Goal: Navigation & Orientation: Find specific page/section

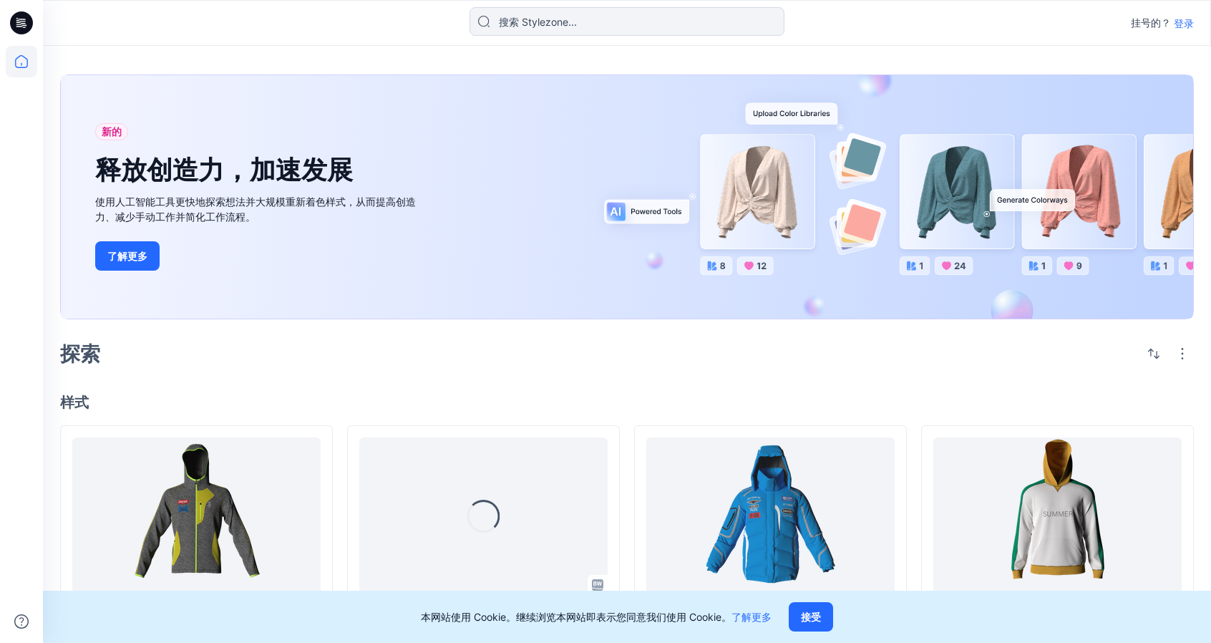
click at [1187, 23] on font "登录" at bounding box center [1184, 23] width 20 height 12
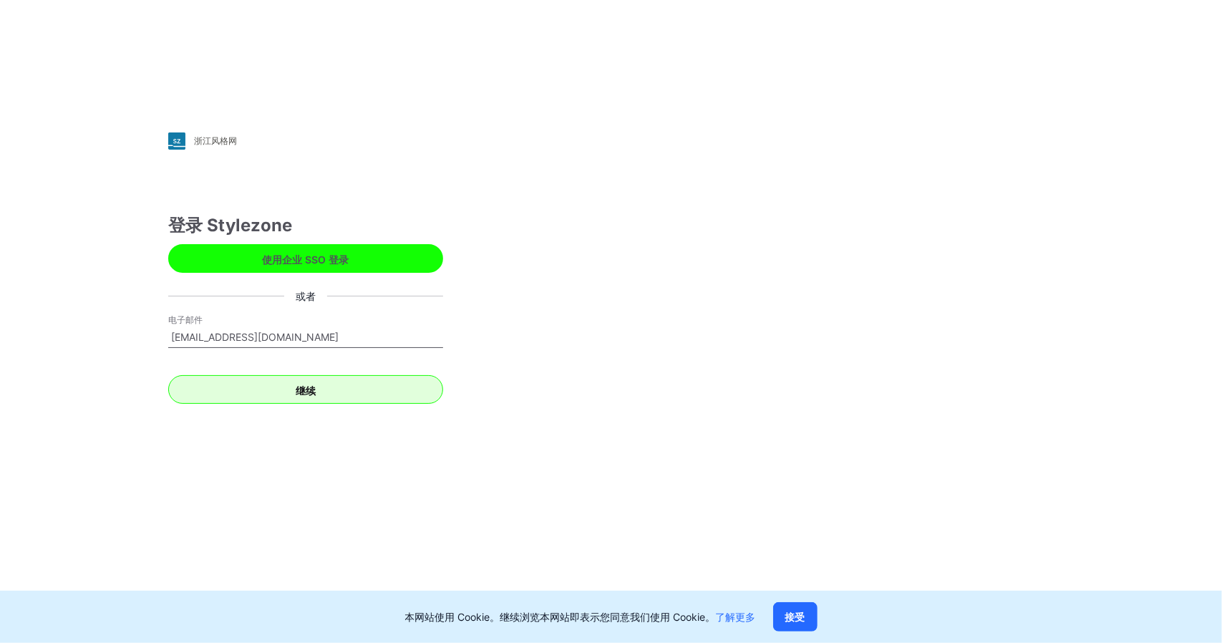
type input "jaylau1106@hotmail.com"
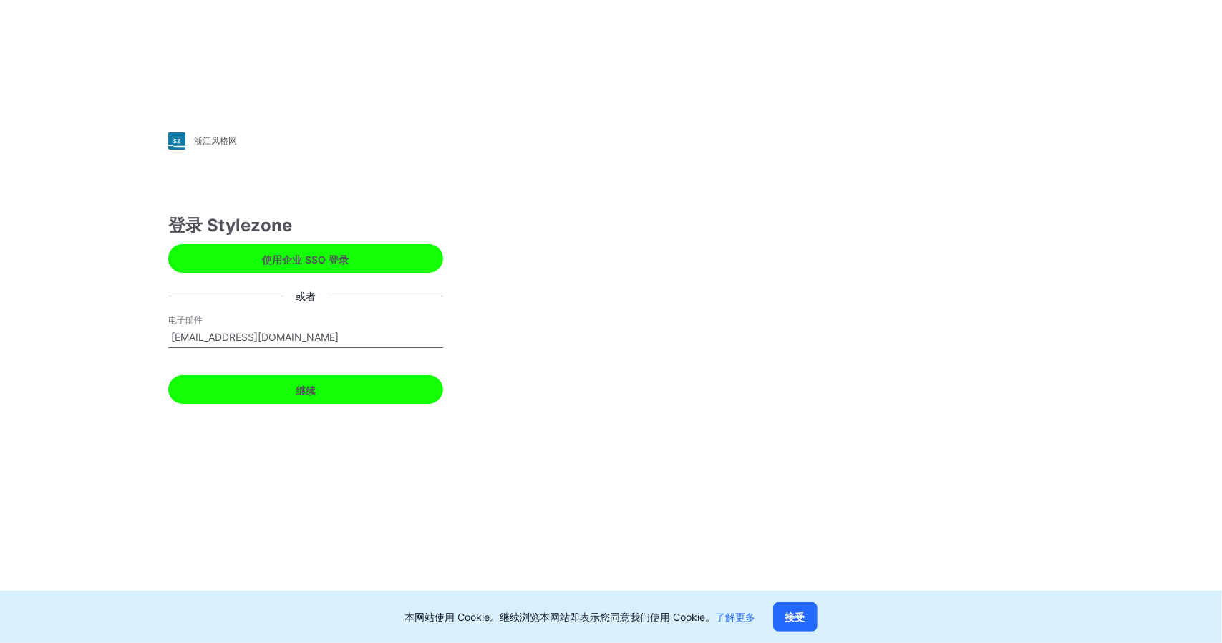
click at [268, 381] on button "继续" at bounding box center [305, 389] width 275 height 29
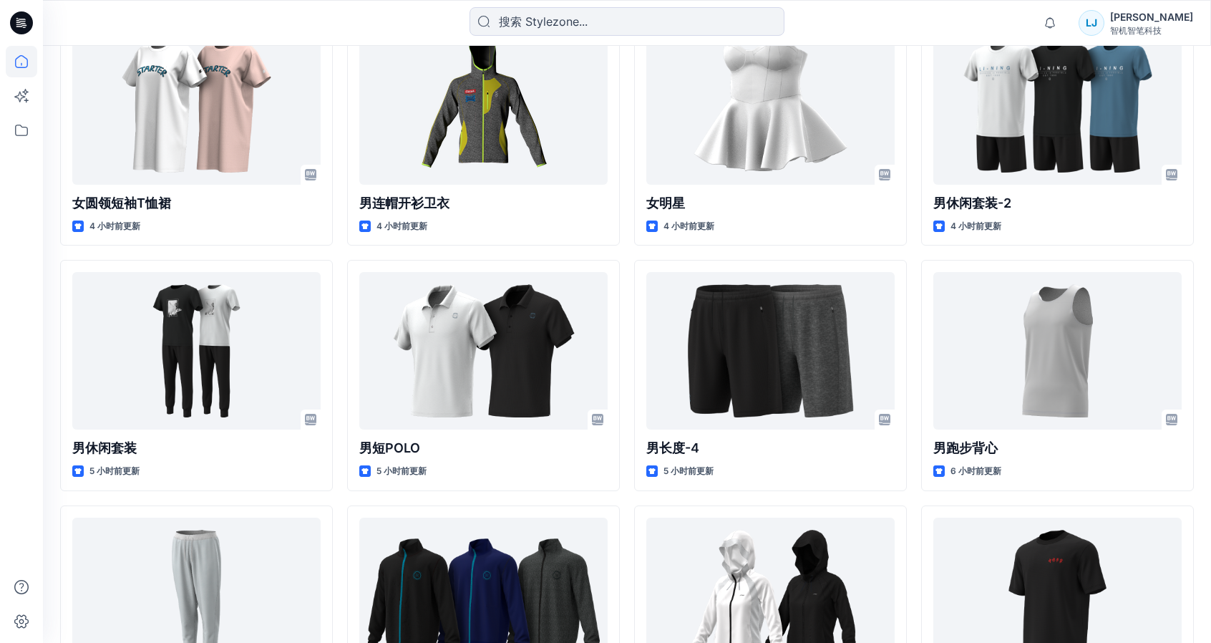
scroll to position [501, 0]
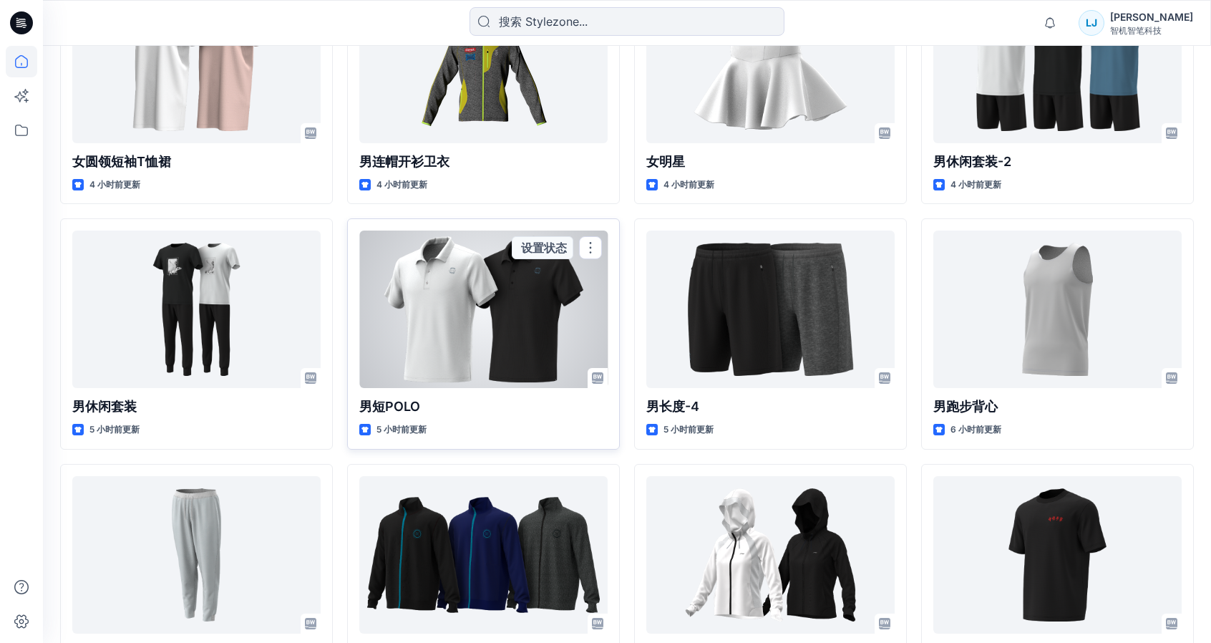
click at [510, 356] on div at bounding box center [483, 308] width 248 height 157
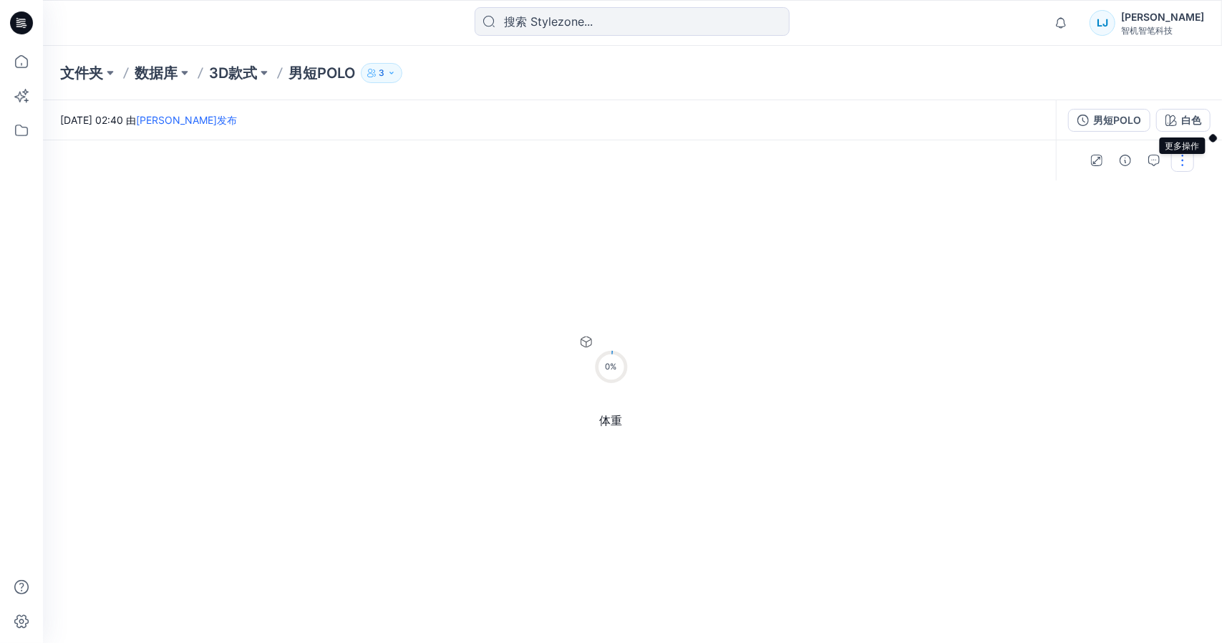
click at [1194, 149] on button "button" at bounding box center [1182, 160] width 23 height 23
click at [981, 402] on img at bounding box center [633, 391] width 716 height 429
click at [623, 425] on font "体重" at bounding box center [611, 432] width 23 height 14
drag, startPoint x: 1105, startPoint y: 350, endPoint x: 1111, endPoint y: 346, distance: 7.7
click at [1105, 350] on div at bounding box center [632, 428] width 1179 height 502
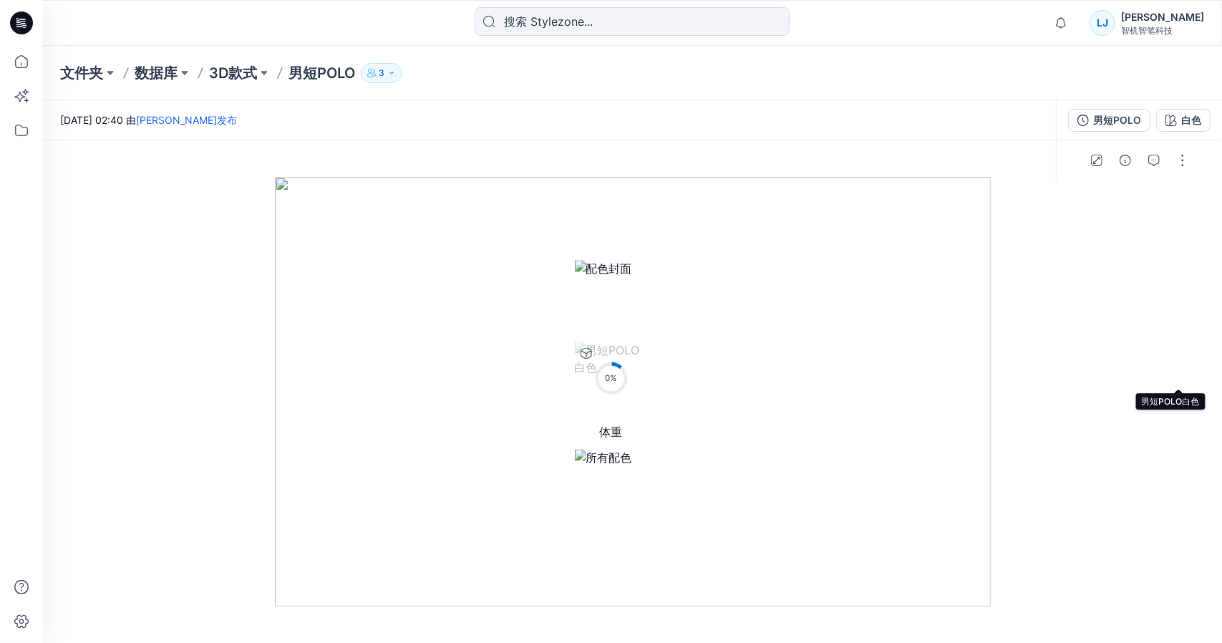
click at [625, 364] on circle at bounding box center [610, 378] width 29 height 29
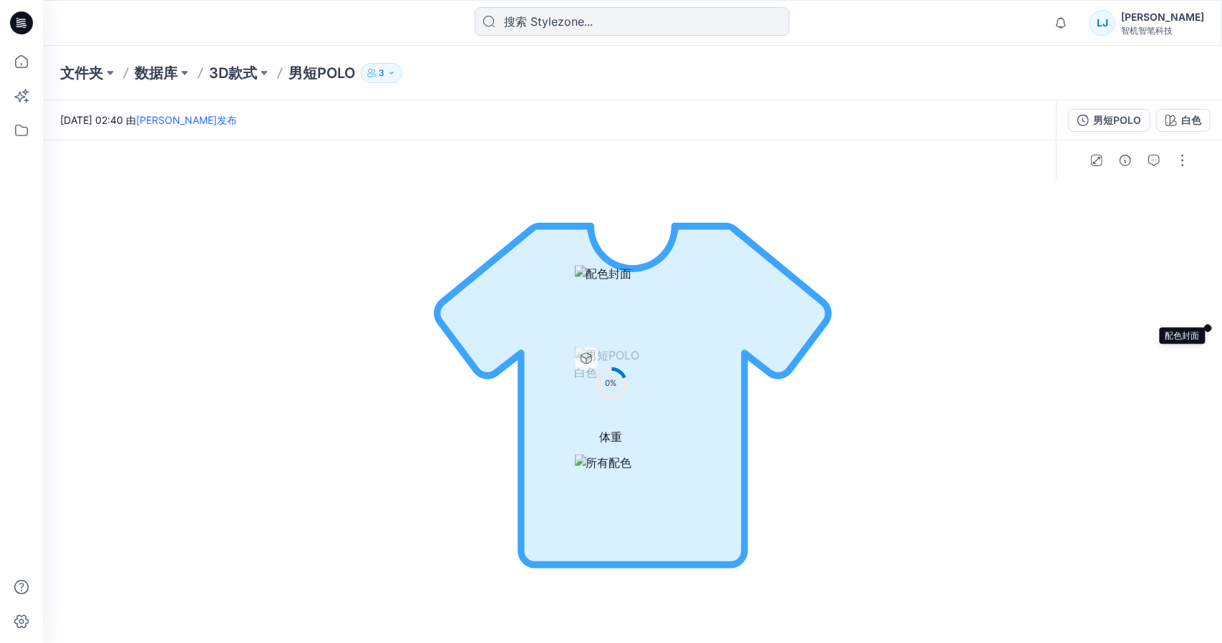
click at [648, 283] on img at bounding box center [611, 274] width 73 height 17
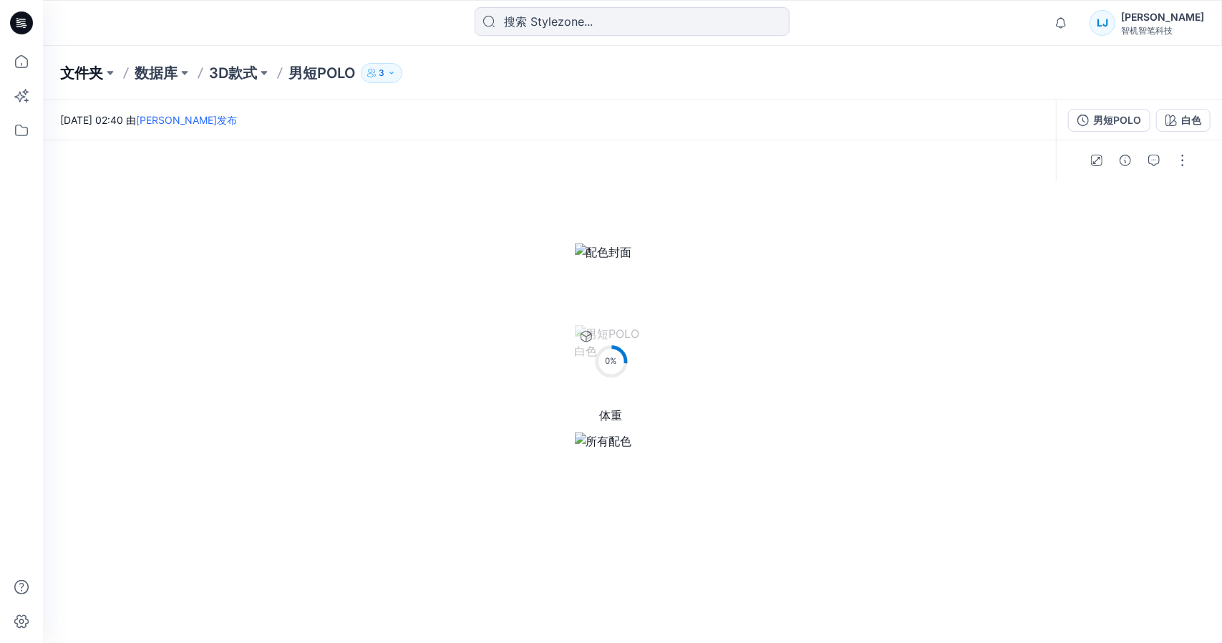
click at [86, 72] on font "文件夹" at bounding box center [81, 72] width 43 height 17
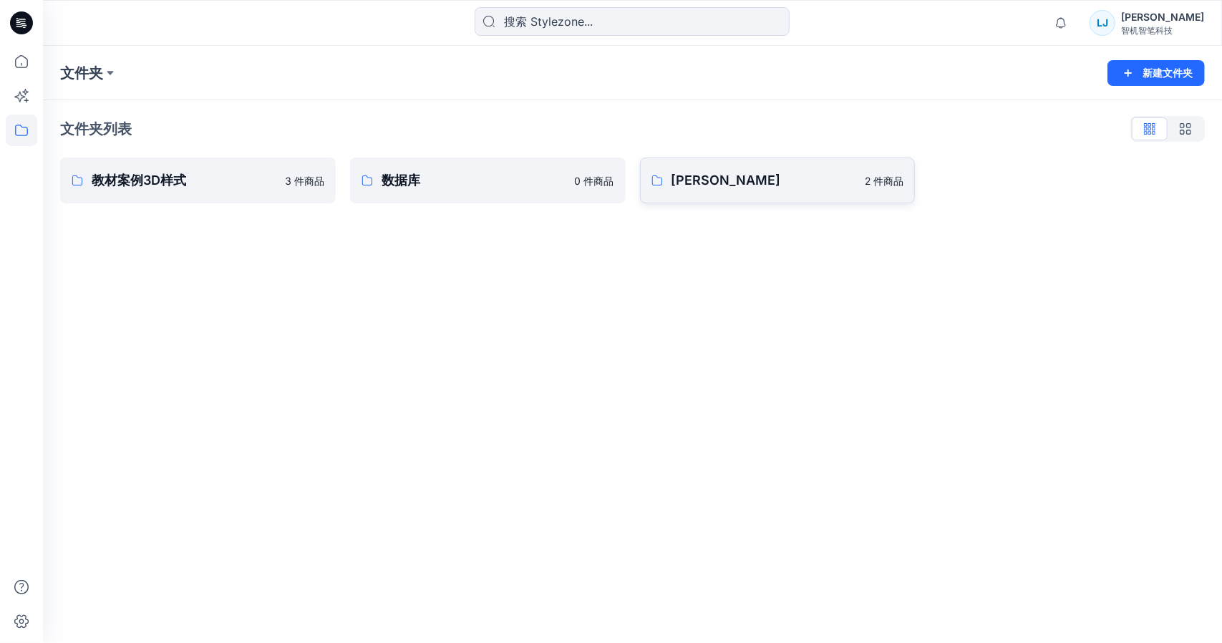
click at [681, 184] on font "[PERSON_NAME]" at bounding box center [726, 179] width 110 height 15
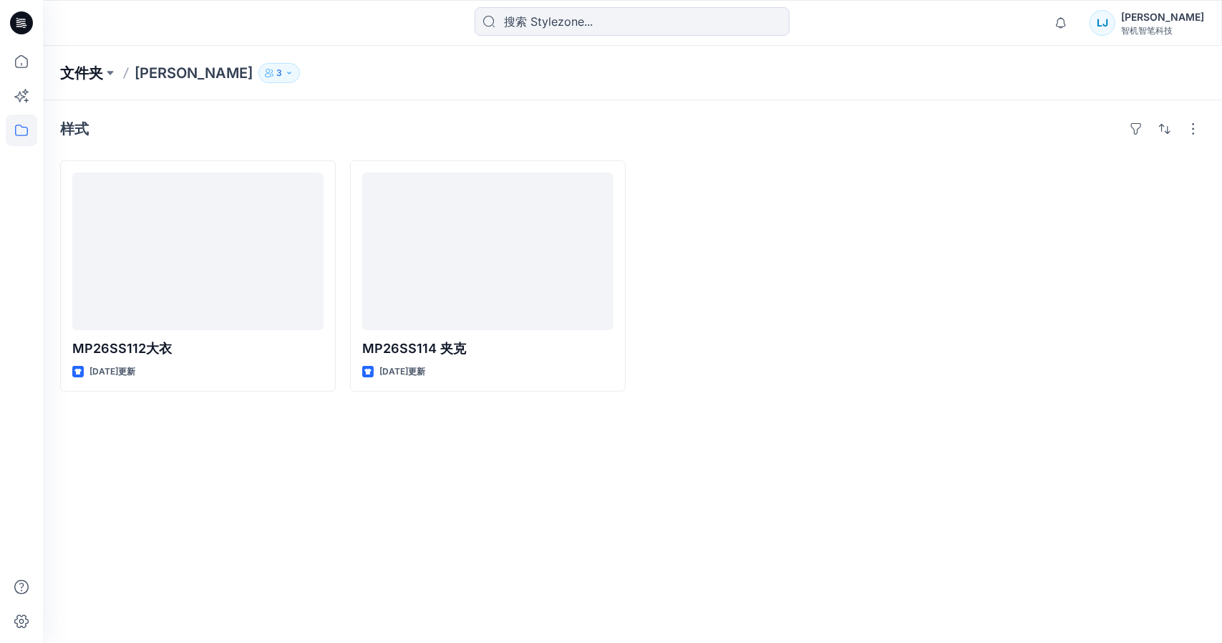
click at [72, 71] on font "文件夹" at bounding box center [81, 72] width 43 height 17
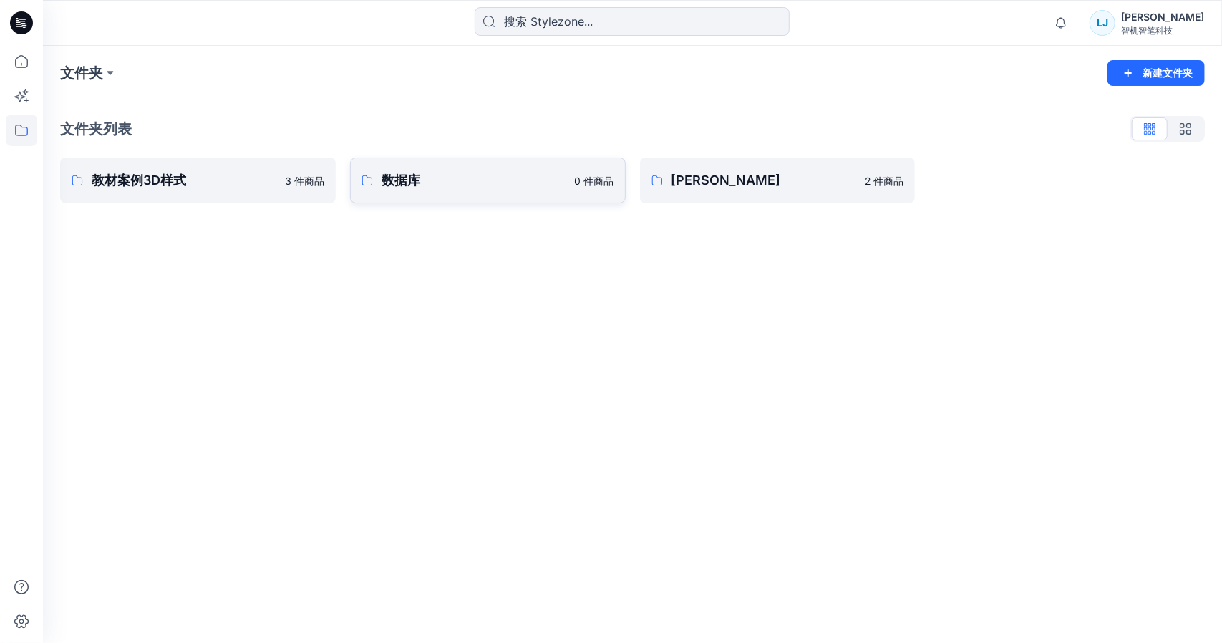
click at [475, 181] on p "数据库" at bounding box center [473, 180] width 185 height 20
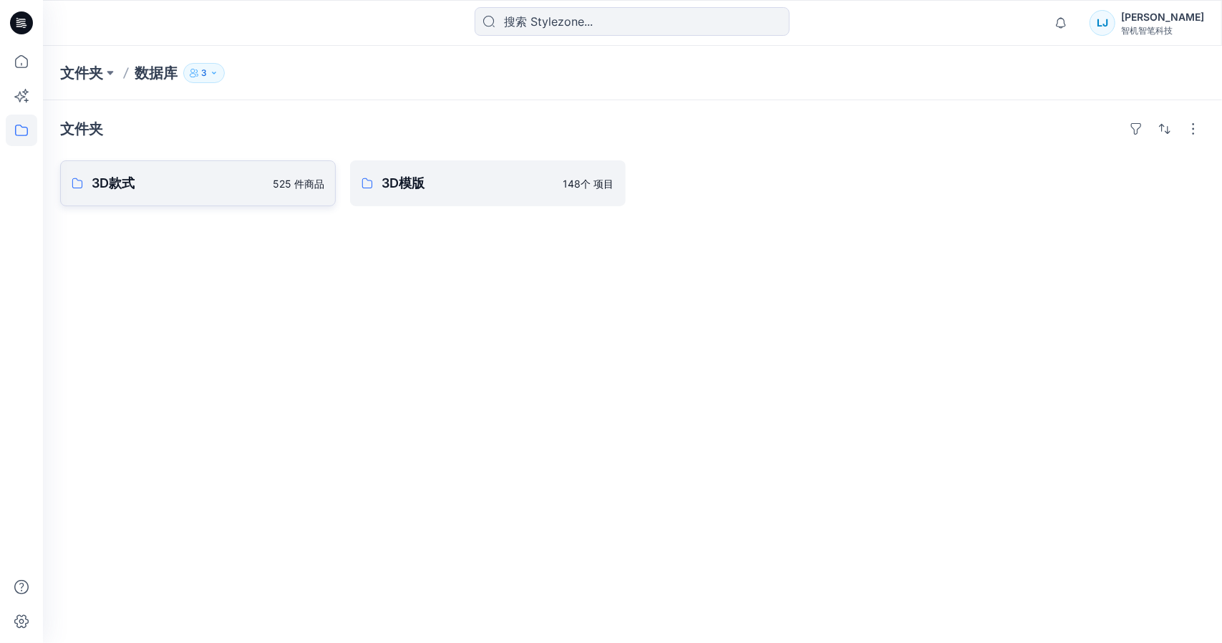
click at [191, 188] on p "3D款式" at bounding box center [178, 183] width 172 height 20
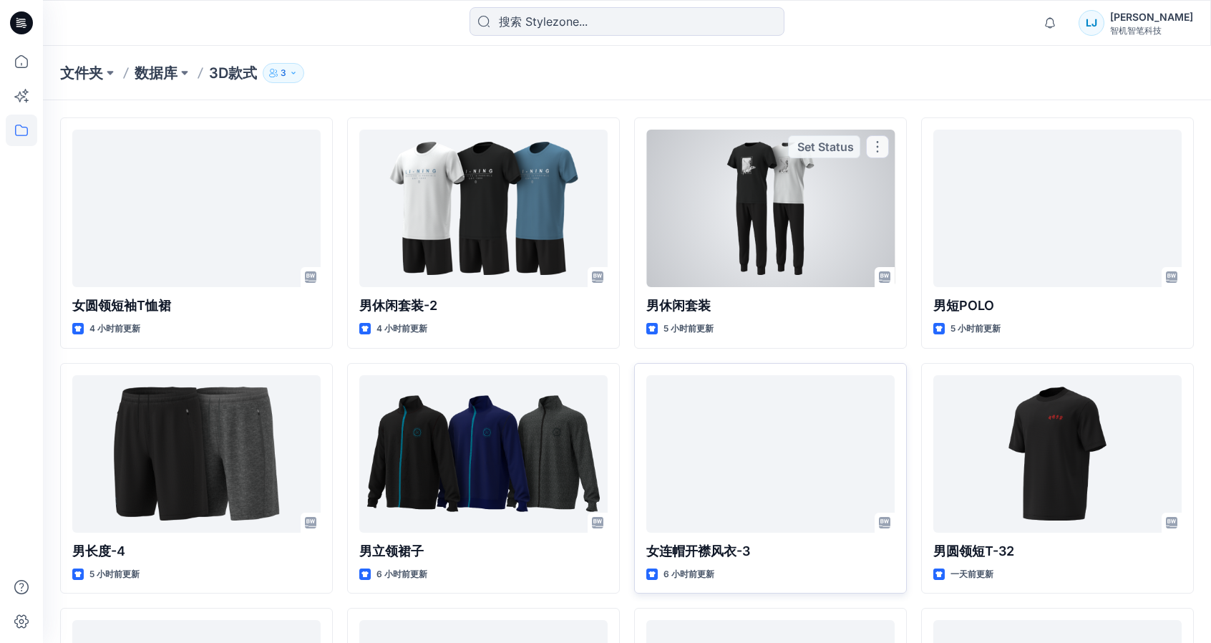
scroll to position [286, 0]
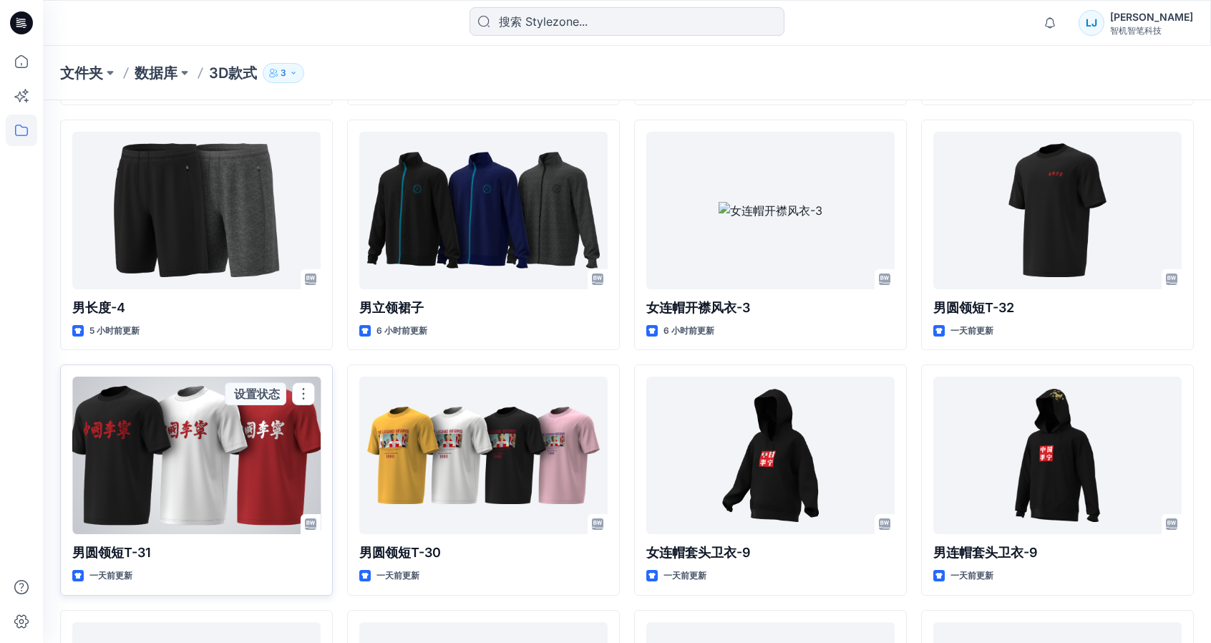
click at [198, 483] on div at bounding box center [196, 454] width 248 height 157
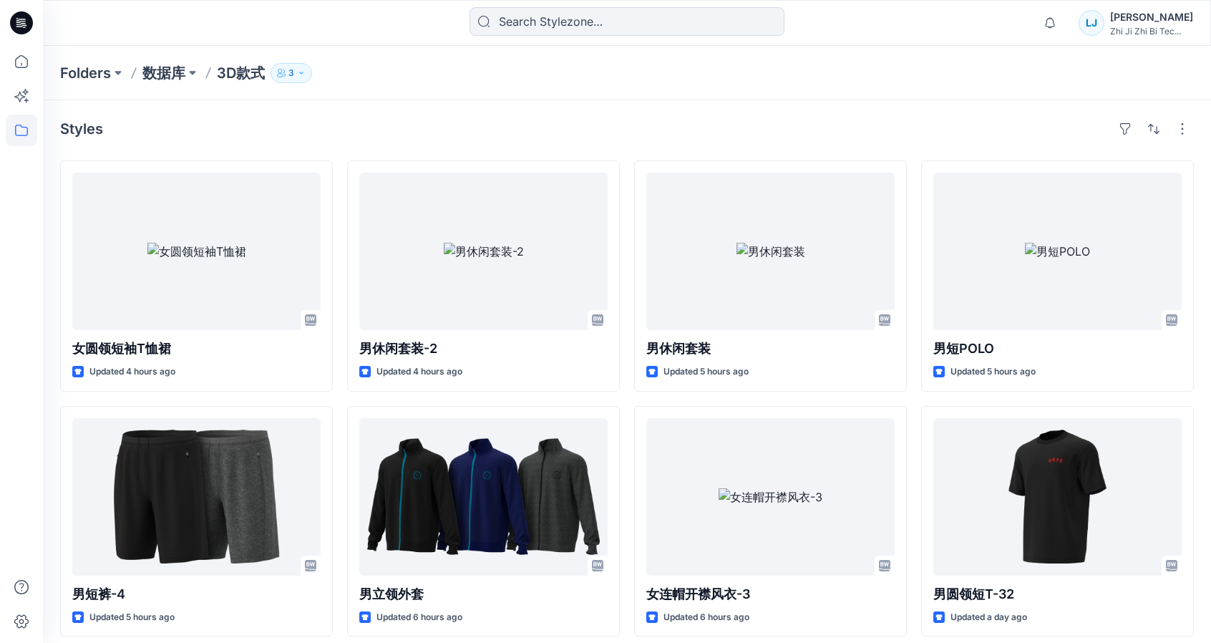
click at [156, 81] on p "数据库" at bounding box center [163, 73] width 43 height 20
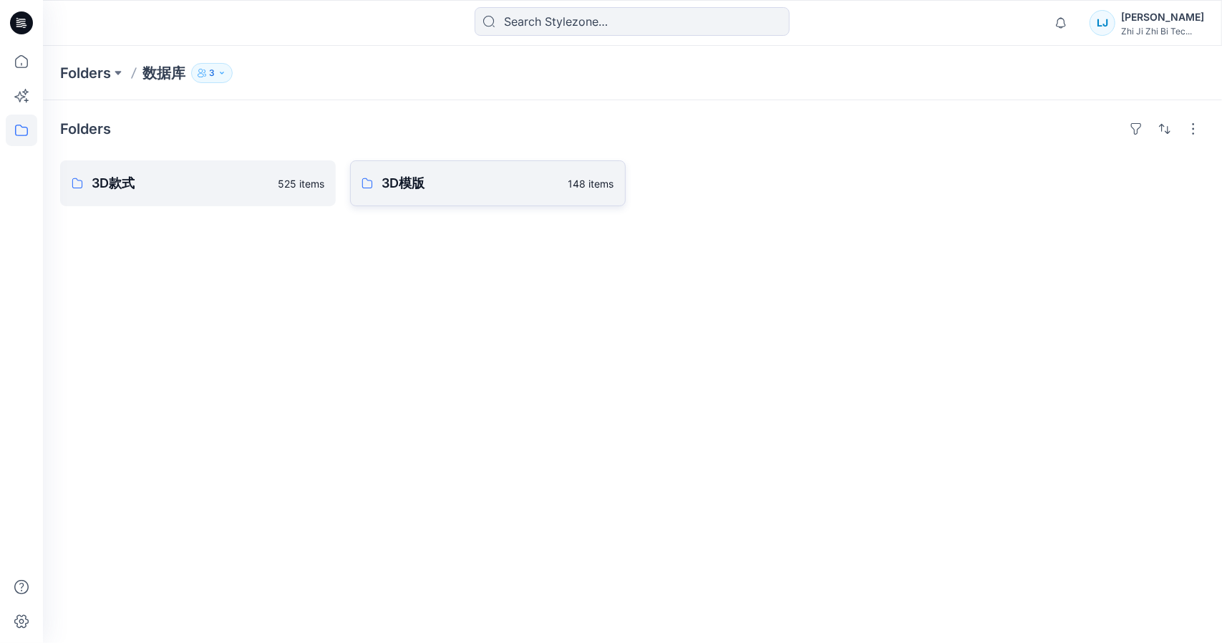
click at [387, 178] on p "3D模版" at bounding box center [470, 183] width 178 height 20
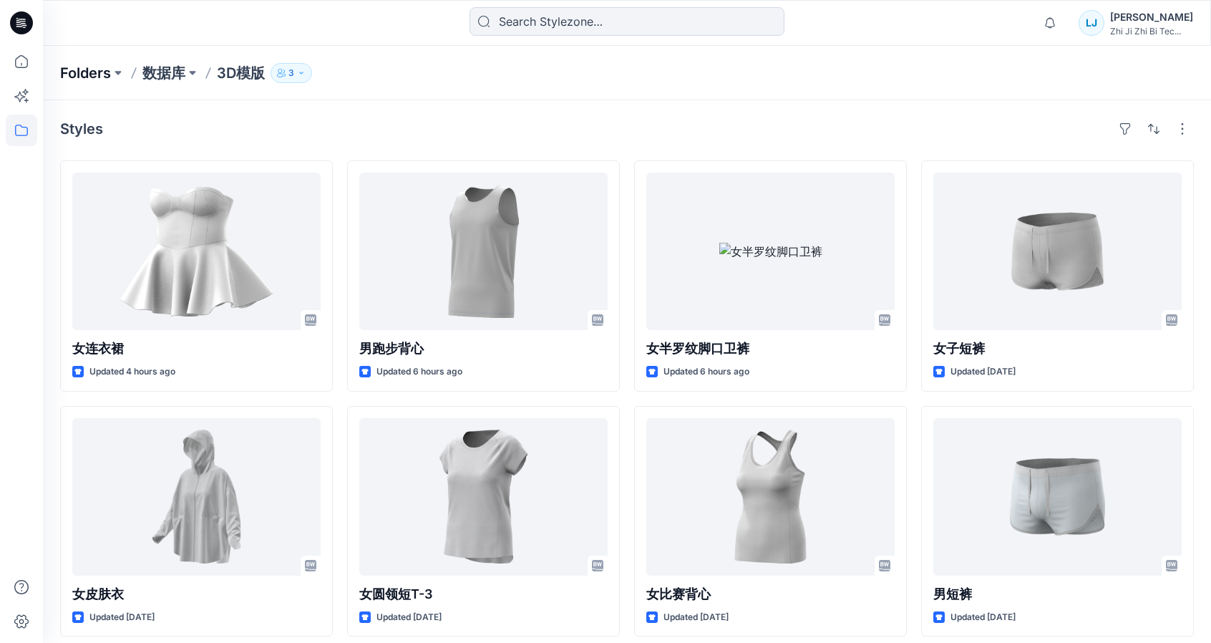
click at [76, 74] on p "Folders" at bounding box center [85, 73] width 51 height 20
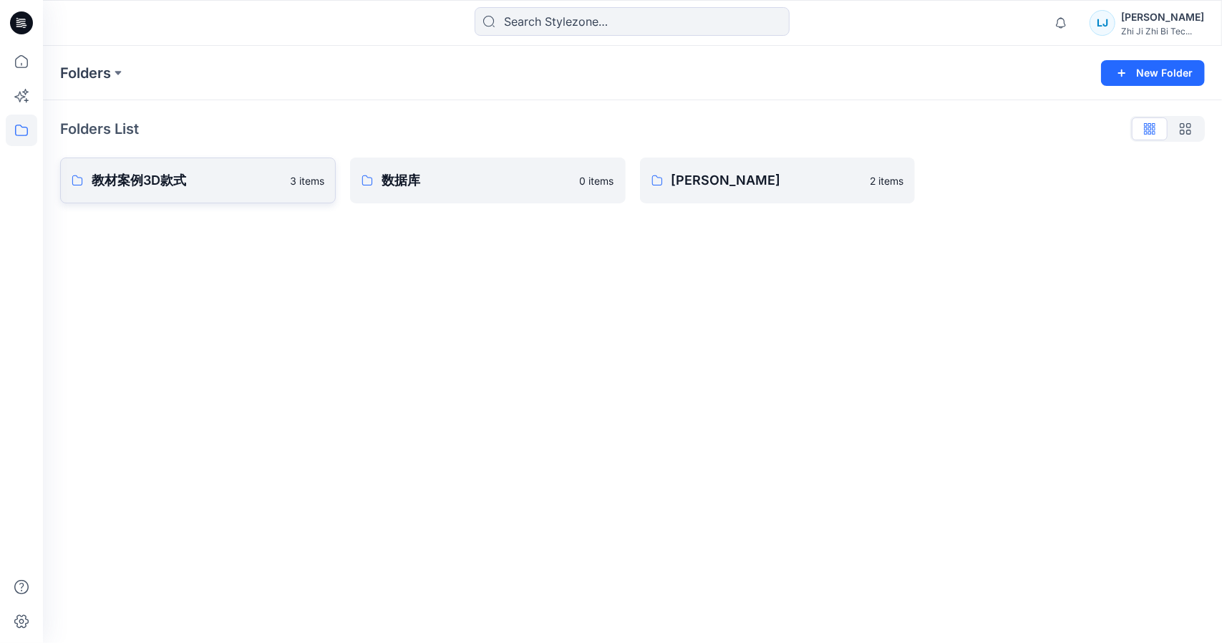
click at [222, 178] on p "教材案例3D款式" at bounding box center [187, 180] width 190 height 20
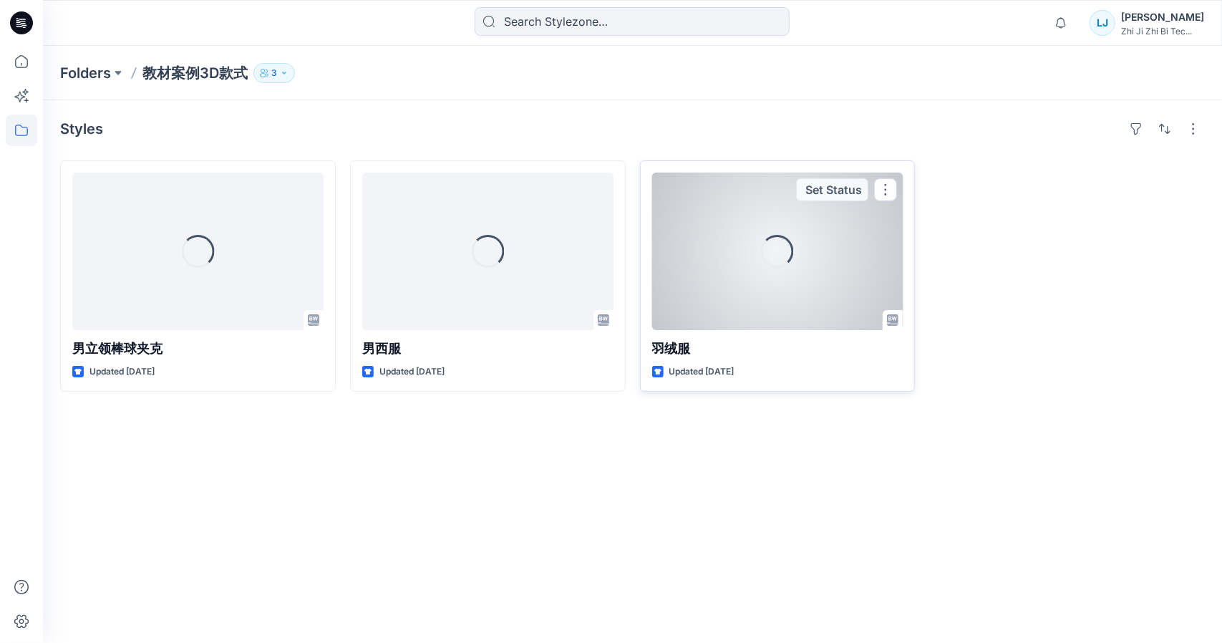
click at [741, 248] on div "Loading..." at bounding box center [777, 250] width 251 height 157
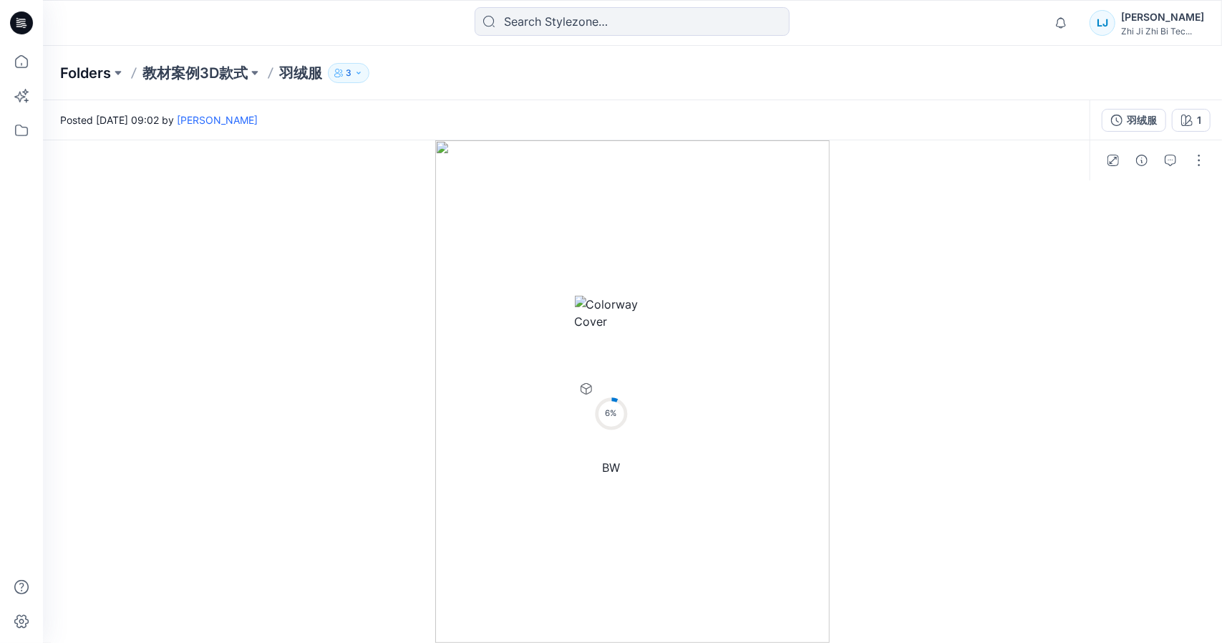
click at [82, 64] on p "Folders" at bounding box center [85, 73] width 51 height 20
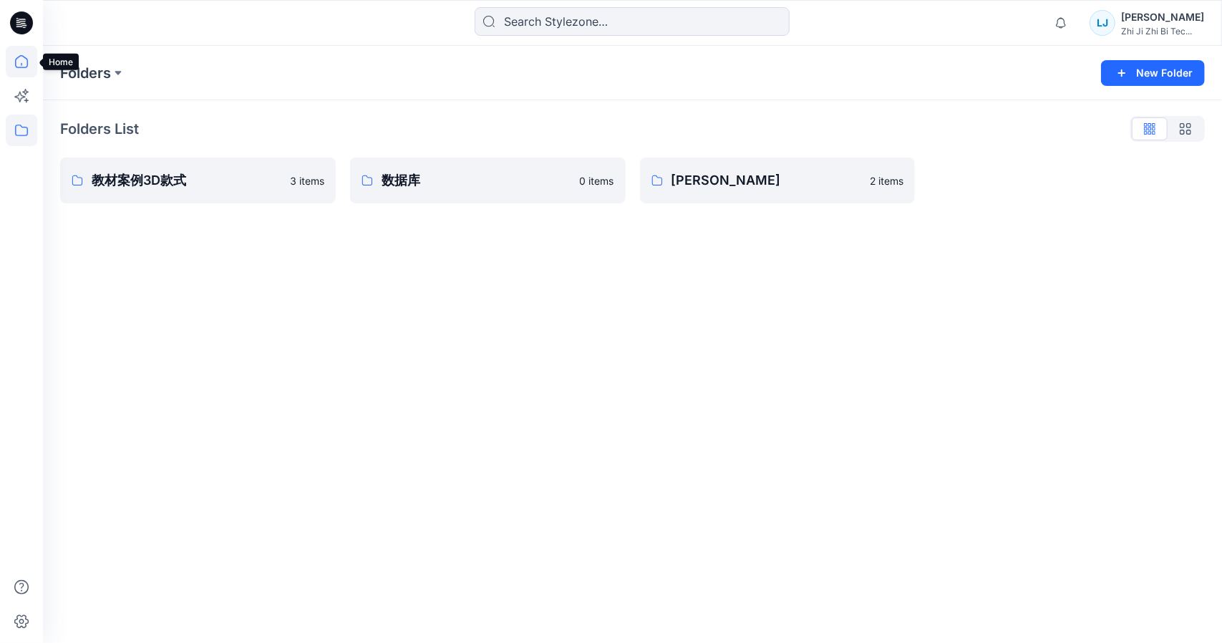
click at [20, 63] on icon at bounding box center [21, 61] width 31 height 31
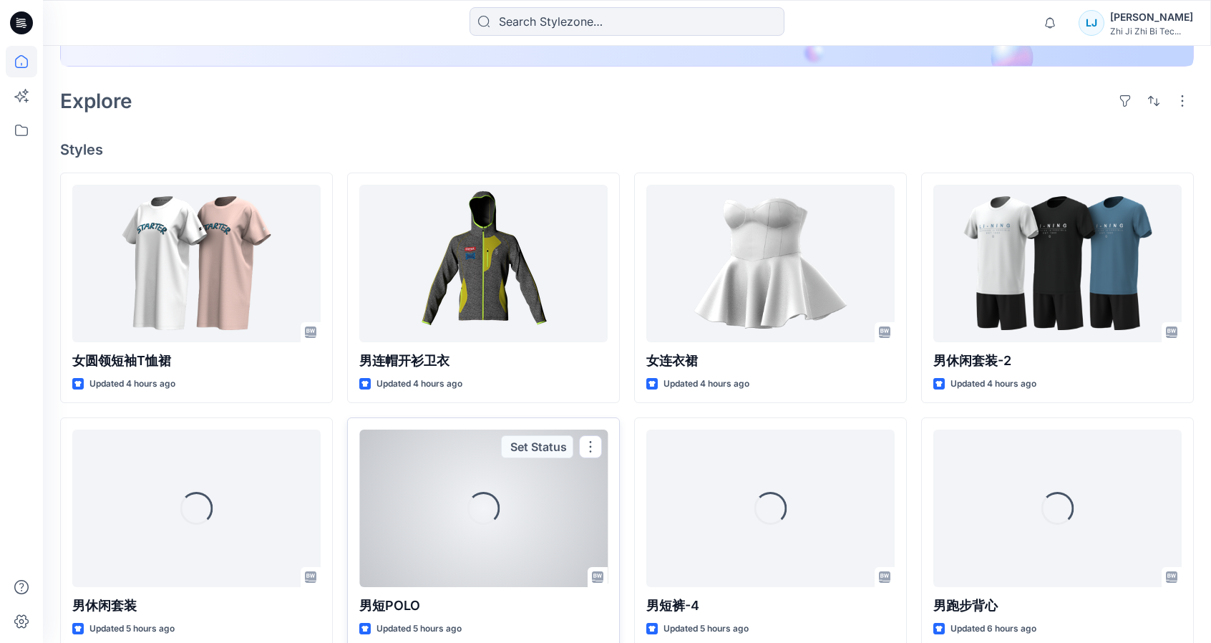
scroll to position [286, 0]
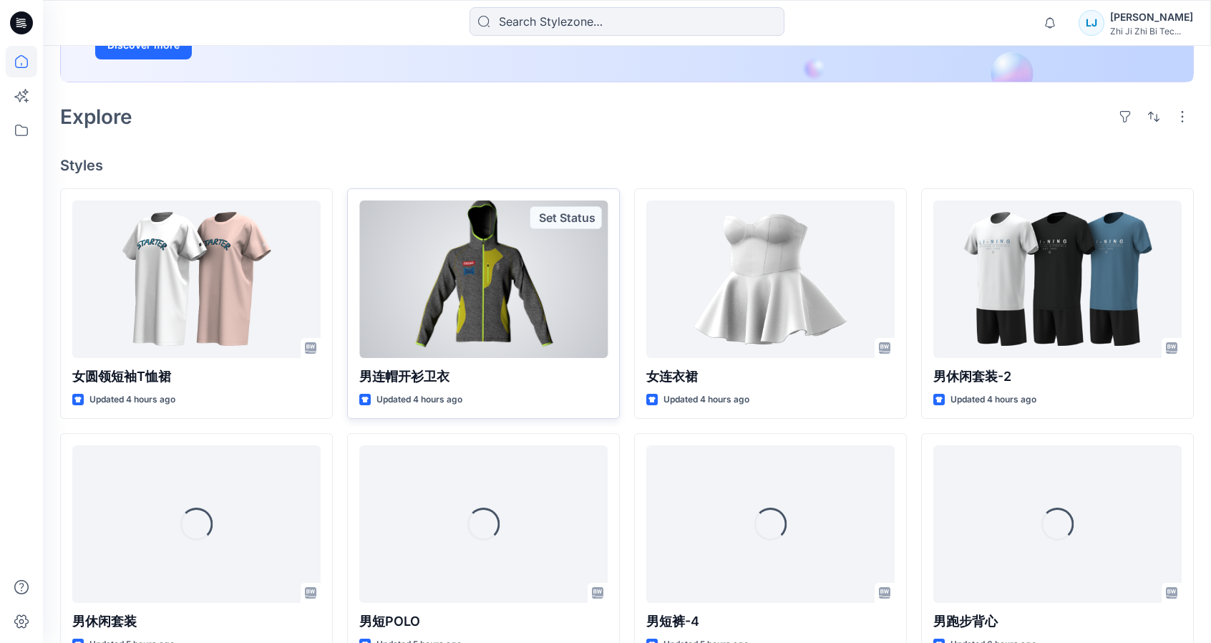
click at [543, 328] on div at bounding box center [483, 278] width 248 height 157
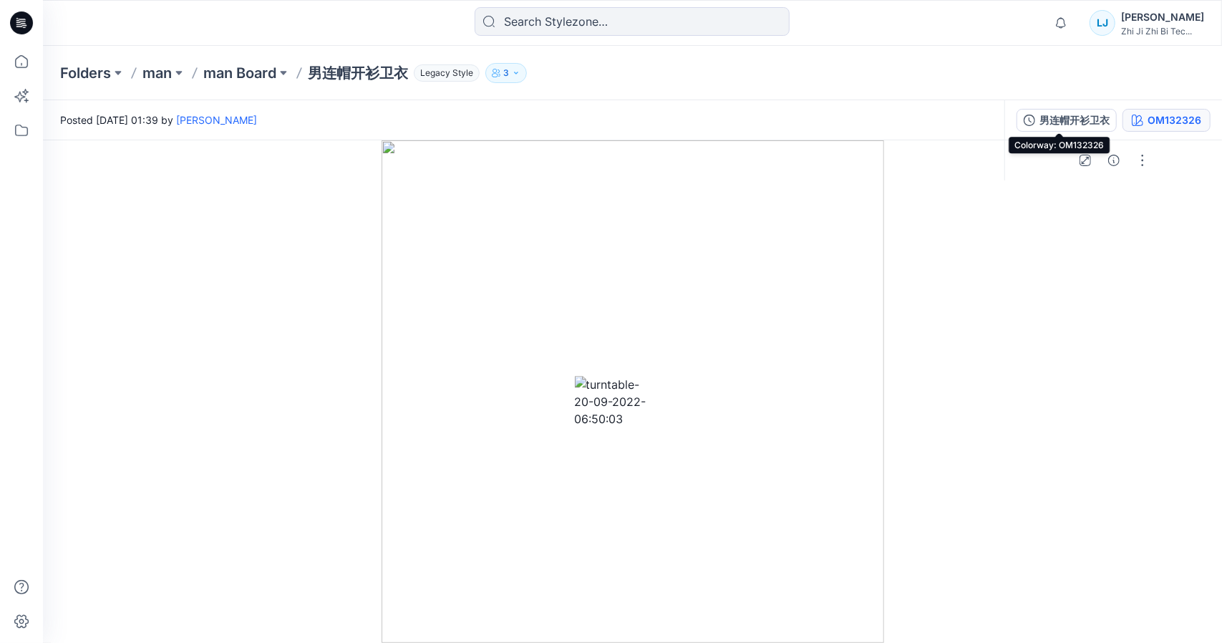
click at [1147, 124] on div "OM132326" at bounding box center [1174, 120] width 54 height 16
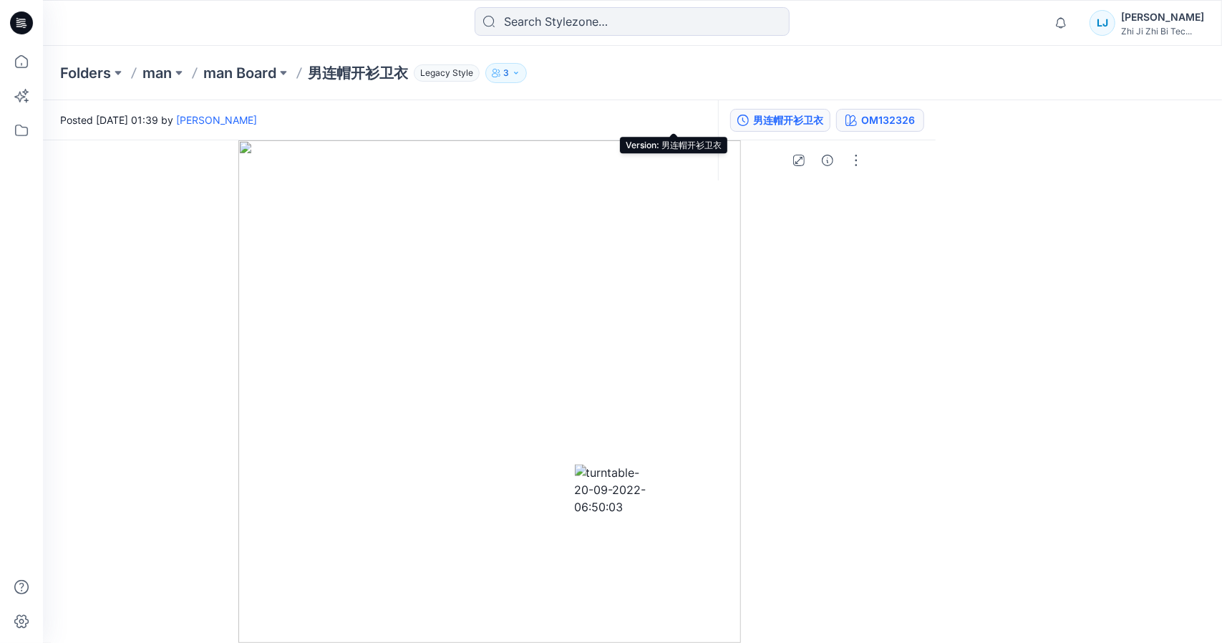
click at [753, 118] on div "男连帽开衫卫衣" at bounding box center [788, 120] width 70 height 16
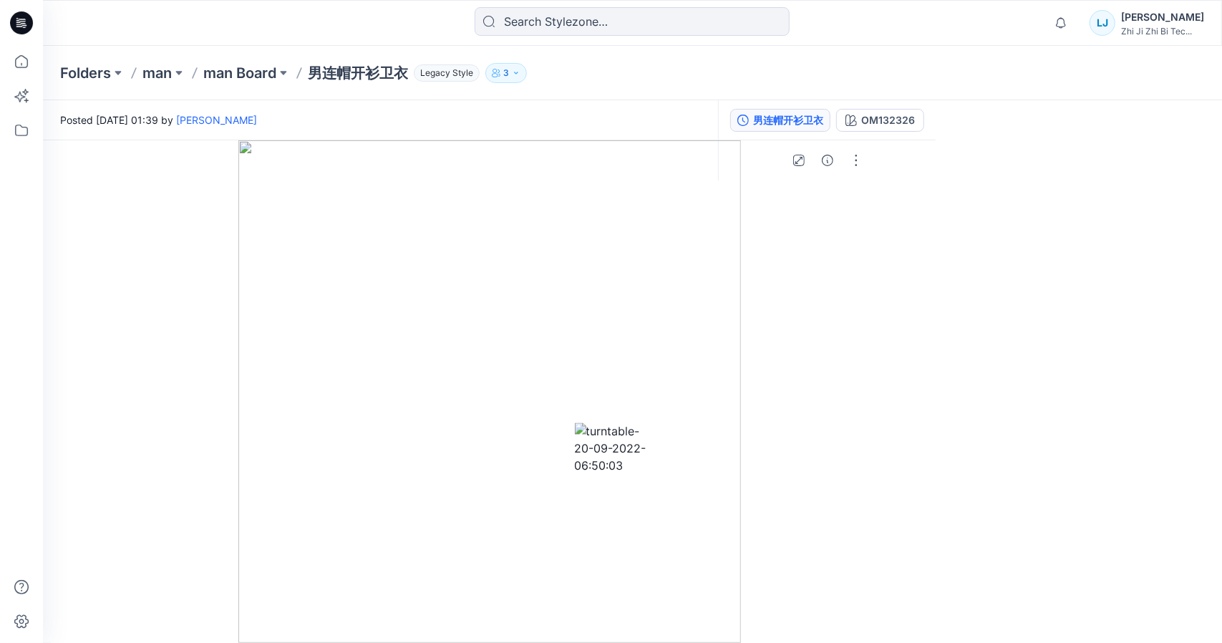
drag, startPoint x: 669, startPoint y: 628, endPoint x: 351, endPoint y: 609, distance: 318.3
drag, startPoint x: 731, startPoint y: 621, endPoint x: 787, endPoint y: 621, distance: 56.5
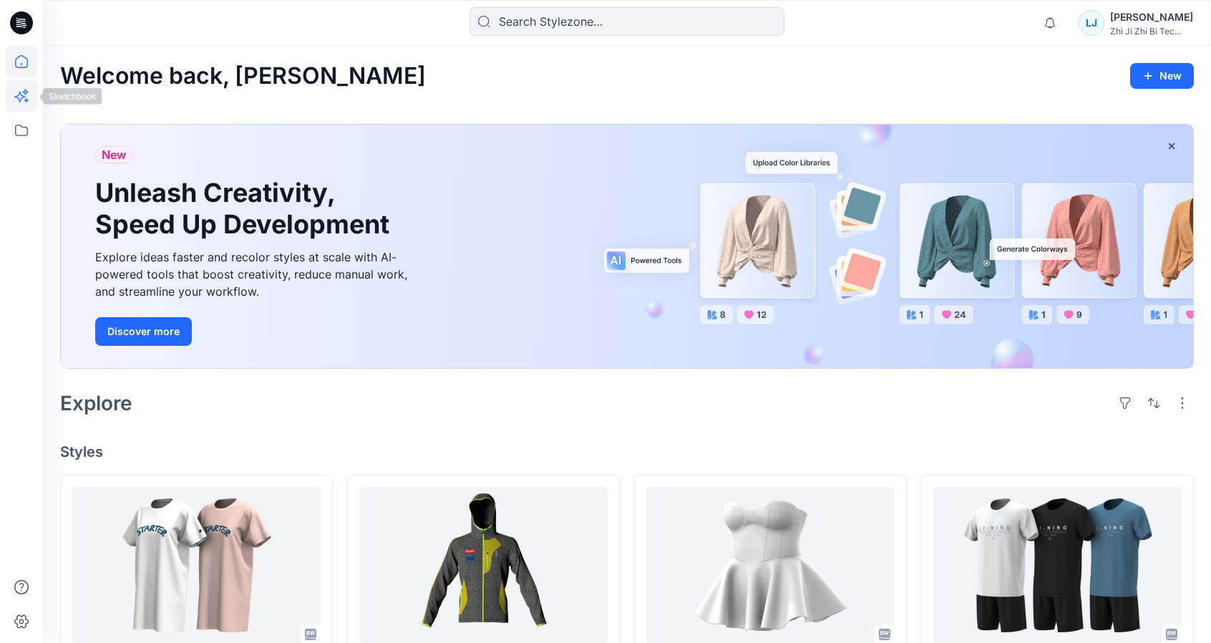
click at [24, 107] on icon at bounding box center [21, 95] width 31 height 31
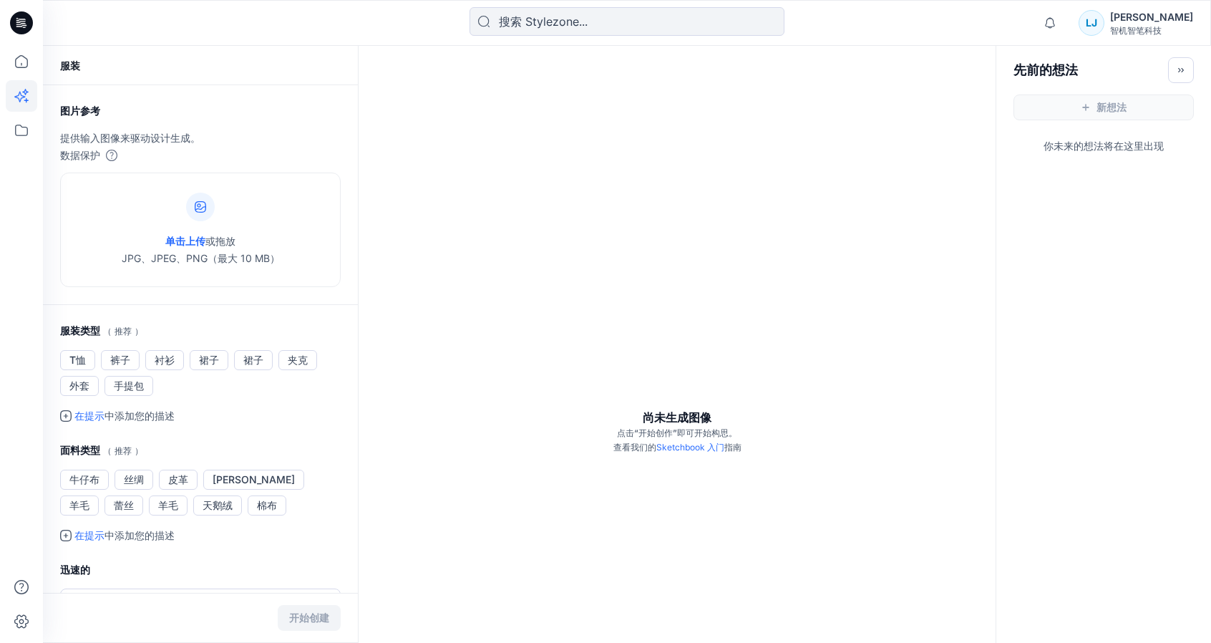
click at [634, 315] on div "尚未生成图像 点击 “开始创作” 即可开始构思。 查看我们的 Sketchbook 入门 指南" at bounding box center [677, 367] width 637 height 643
click at [26, 131] on icon at bounding box center [21, 130] width 31 height 31
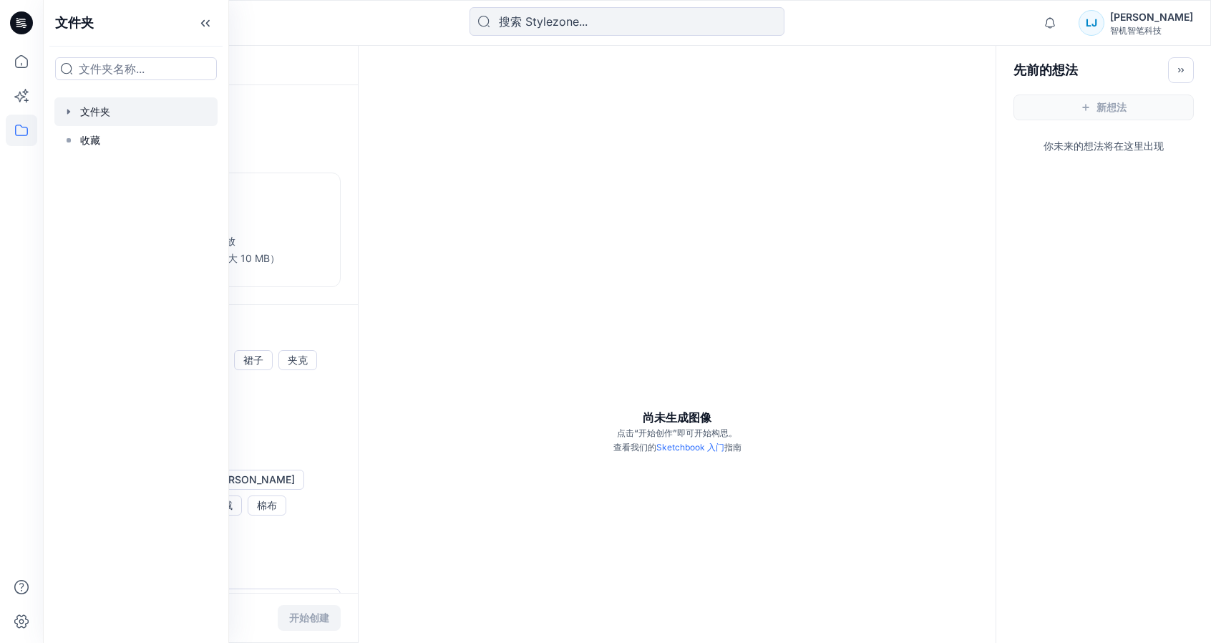
click at [99, 102] on div at bounding box center [135, 111] width 163 height 29
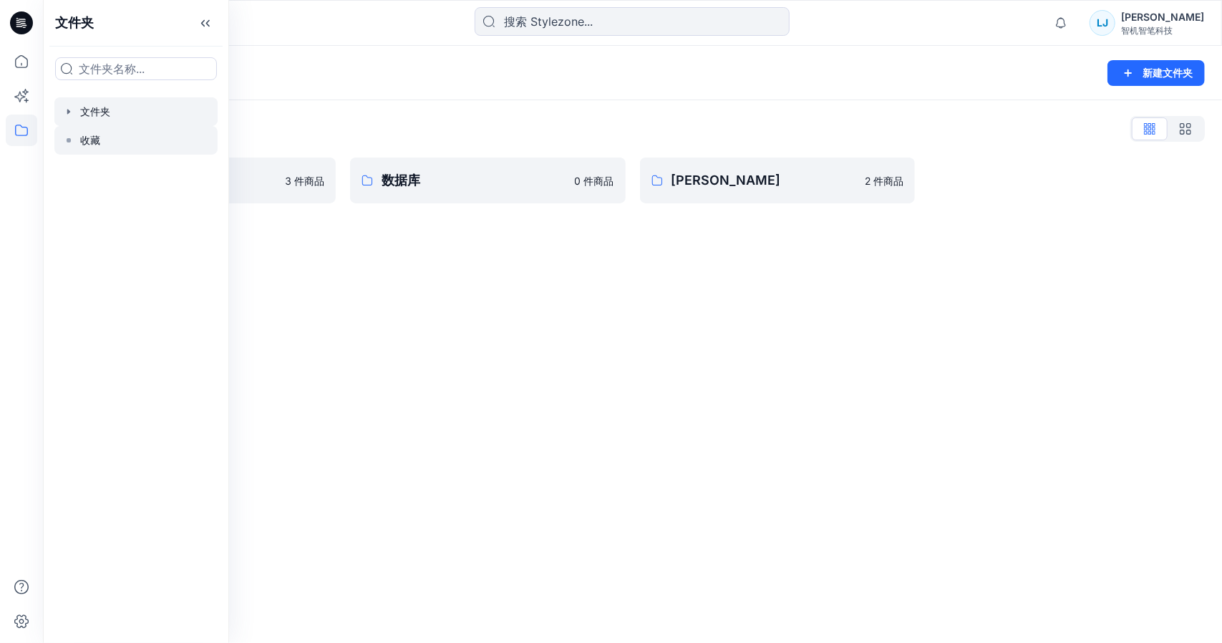
click at [110, 145] on div at bounding box center [135, 140] width 163 height 29
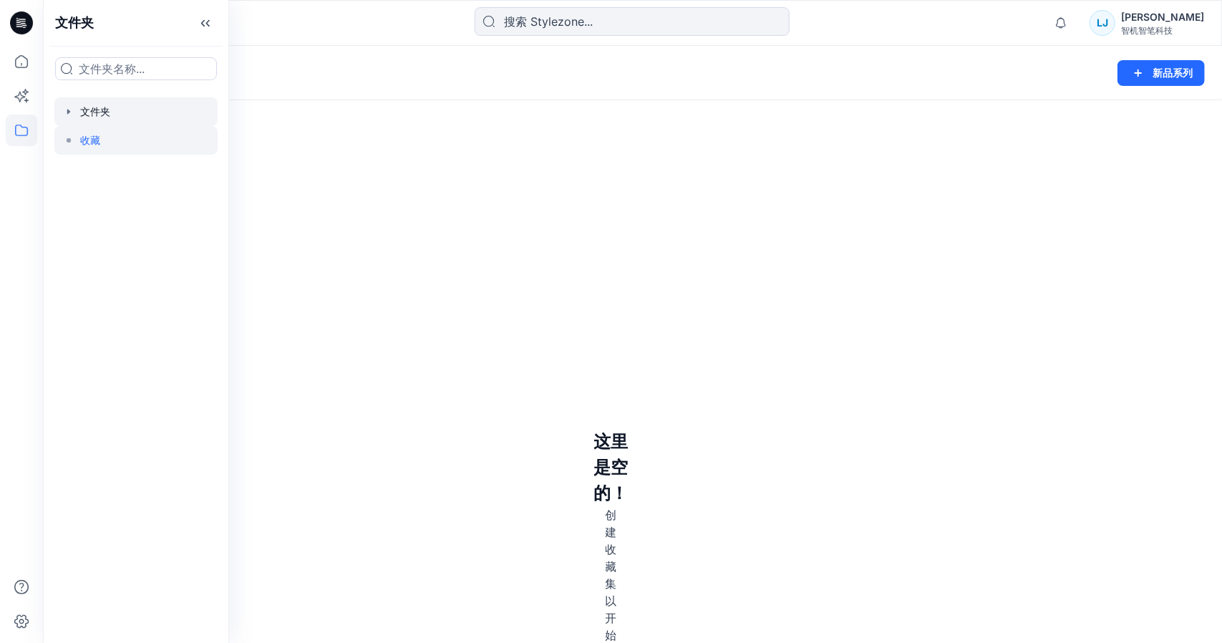
click at [124, 117] on div at bounding box center [135, 111] width 163 height 29
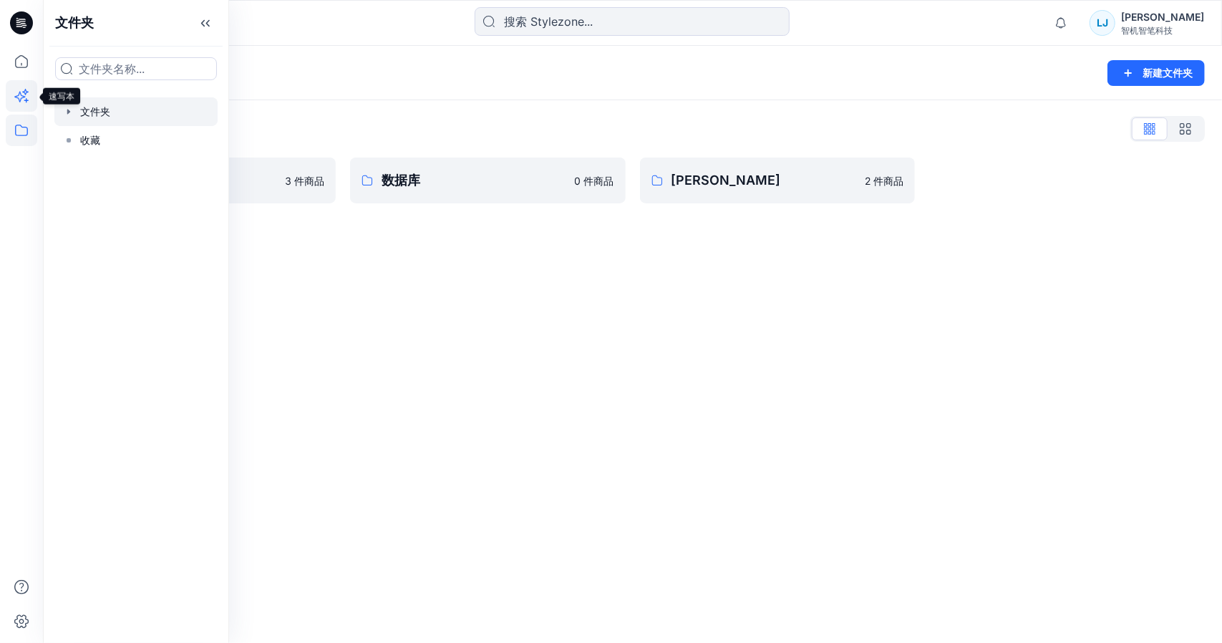
click at [23, 89] on icon at bounding box center [21, 95] width 31 height 31
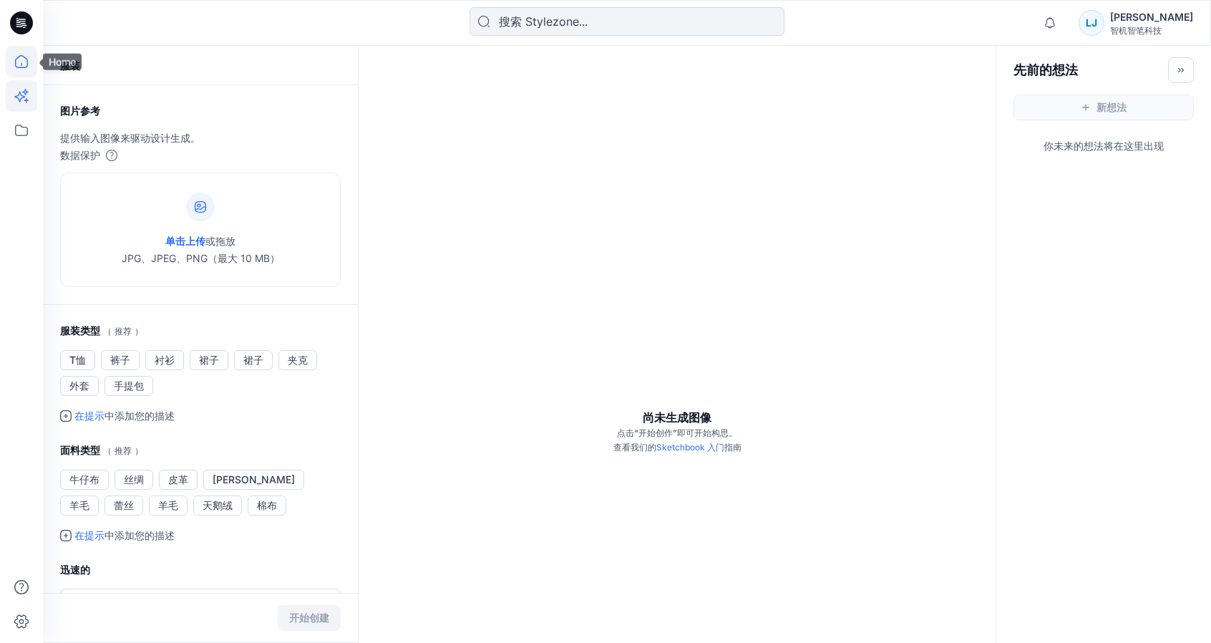
click at [10, 64] on icon at bounding box center [21, 61] width 31 height 31
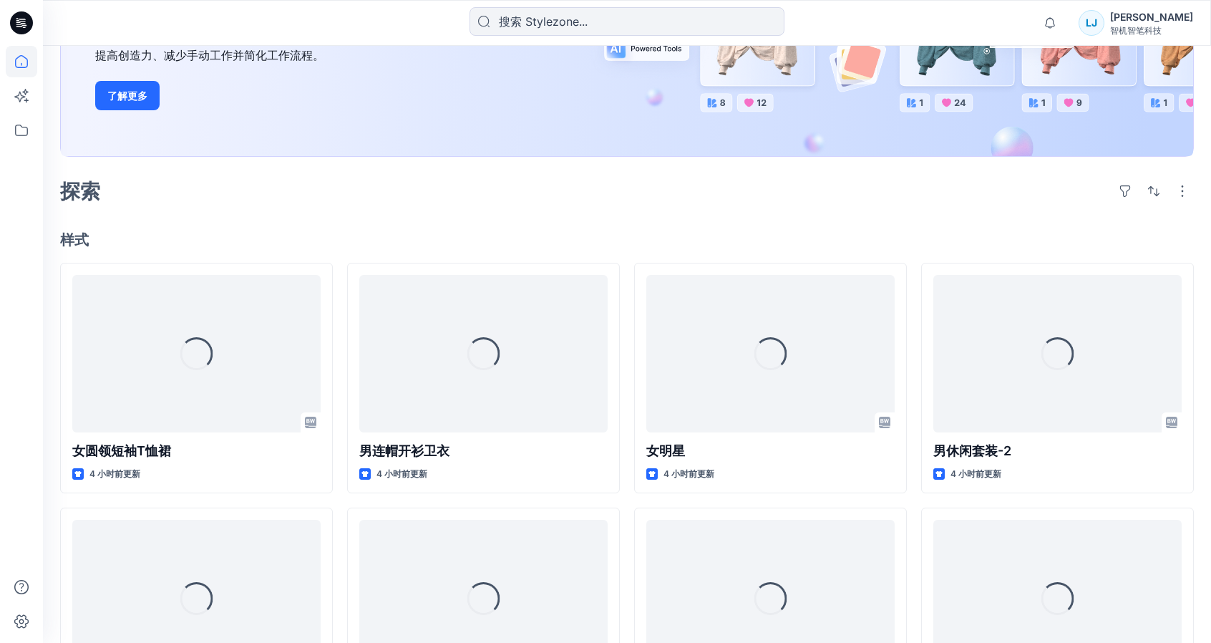
scroll to position [215, 0]
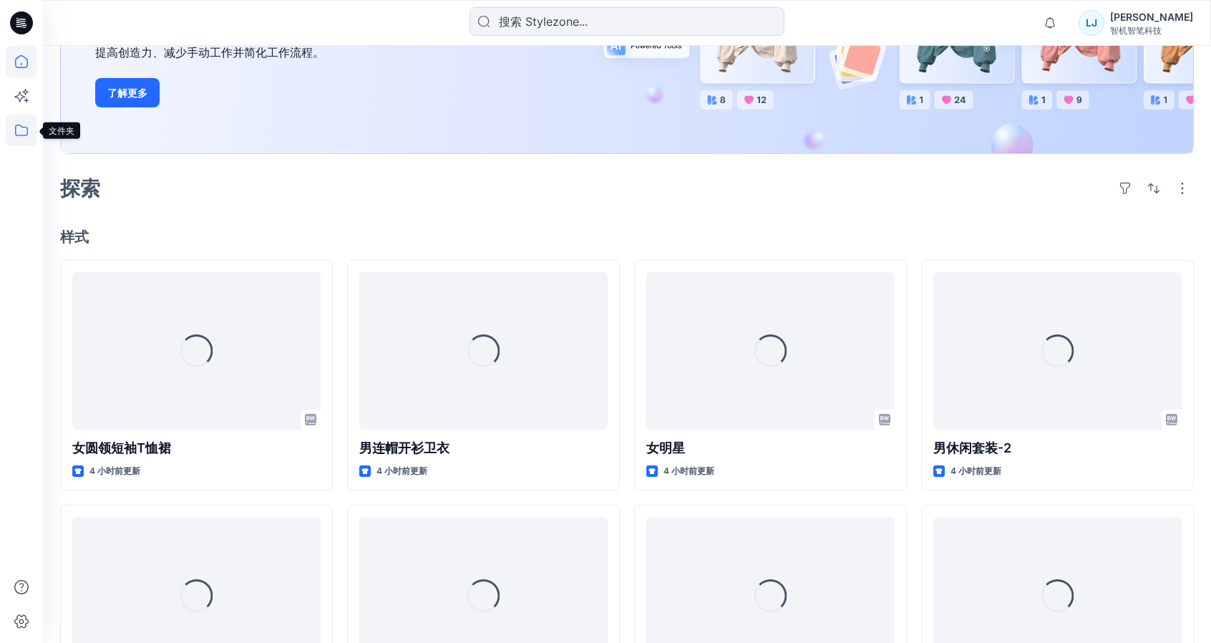
click at [26, 129] on icon at bounding box center [21, 130] width 31 height 31
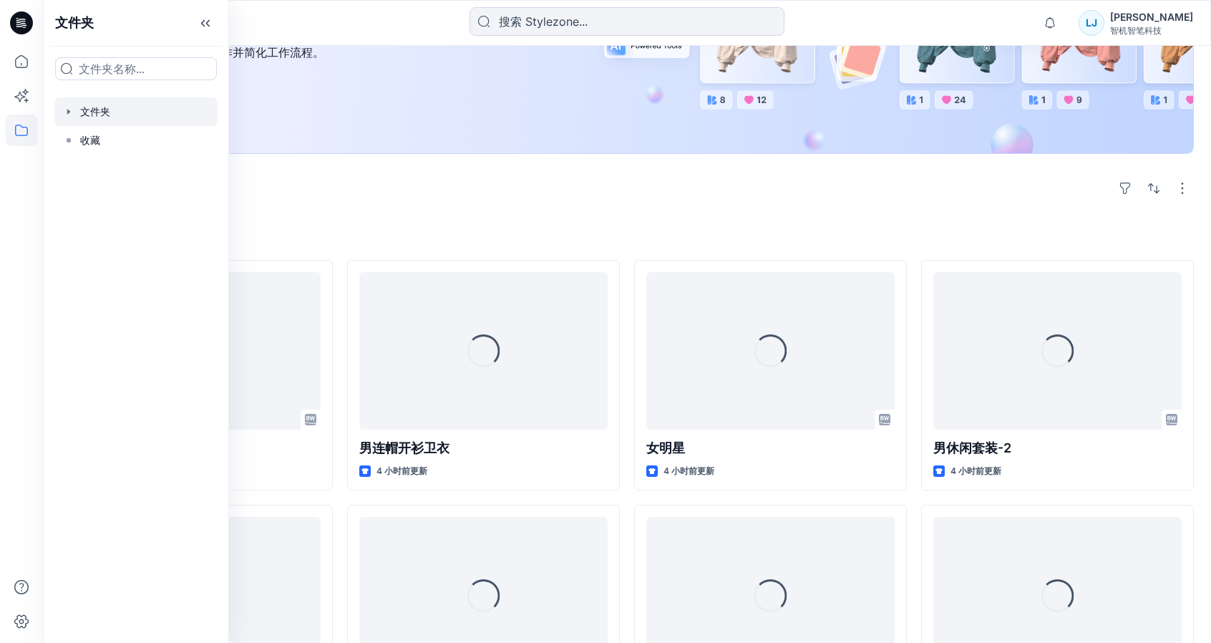
click at [110, 114] on div at bounding box center [135, 111] width 163 height 29
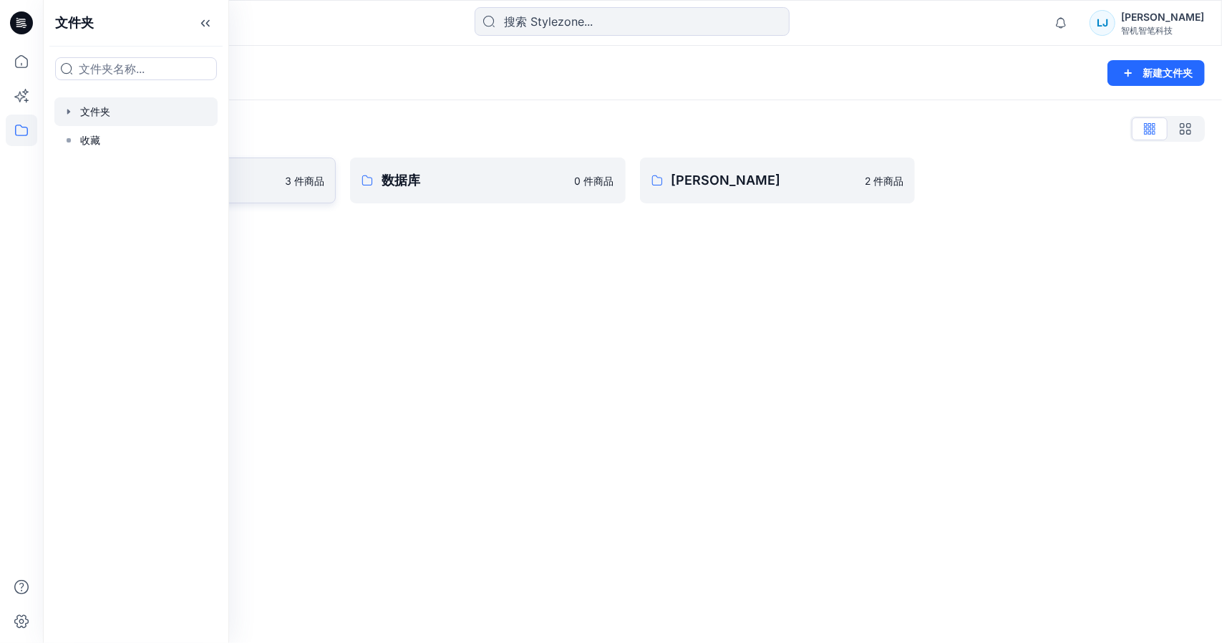
click at [279, 187] on link "教材案例3D样式 3 件商品" at bounding box center [198, 180] width 276 height 46
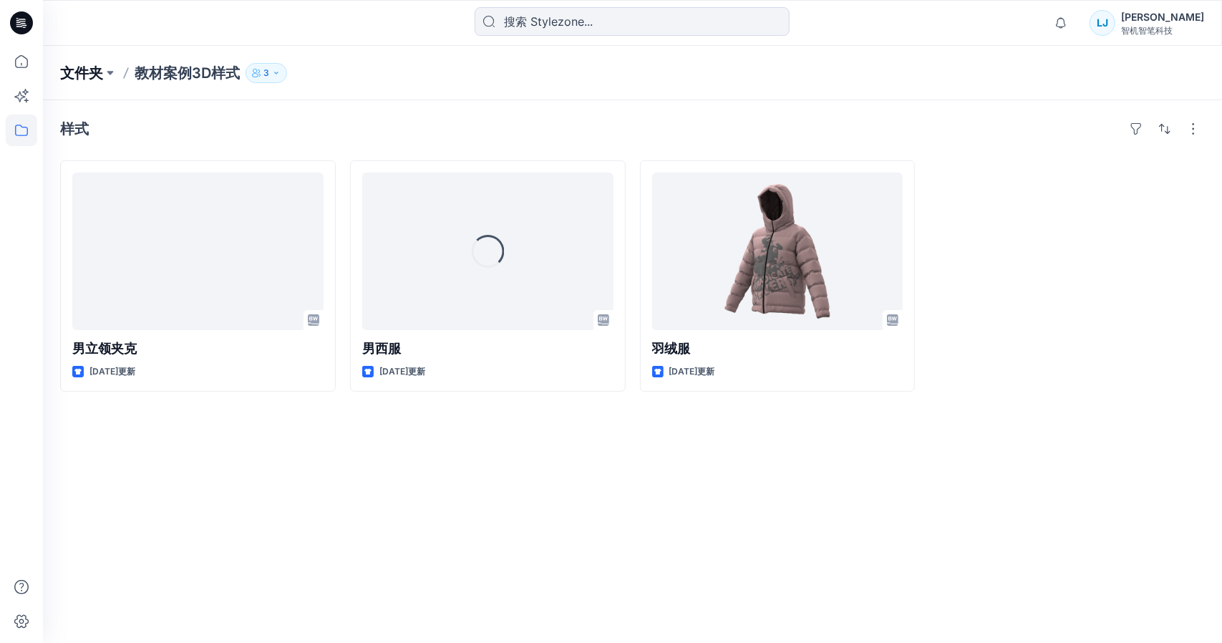
click at [80, 71] on font "文件夹" at bounding box center [81, 72] width 43 height 17
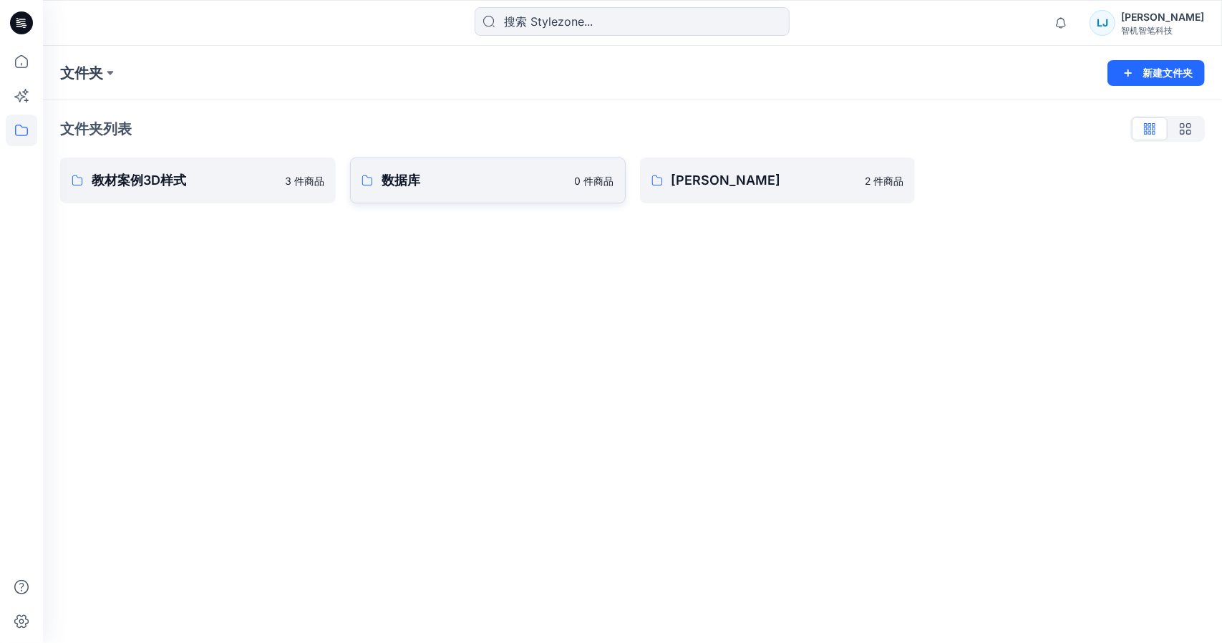
click at [408, 178] on font "数据库" at bounding box center [400, 179] width 39 height 15
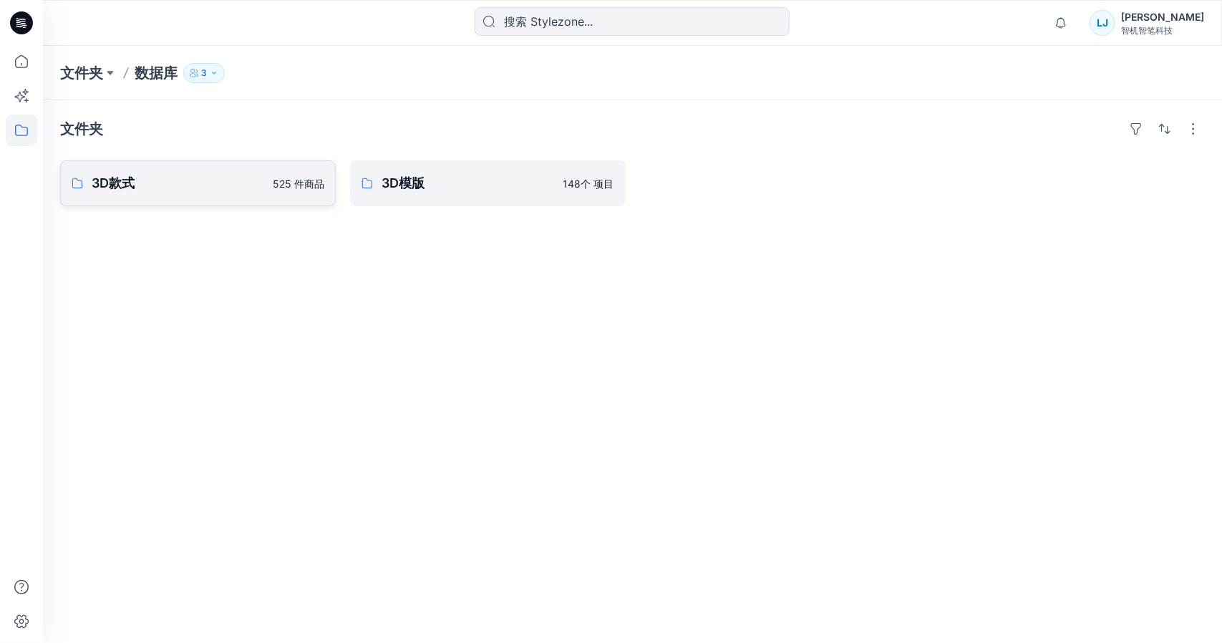
click at [233, 180] on p "3D款式" at bounding box center [178, 183] width 172 height 20
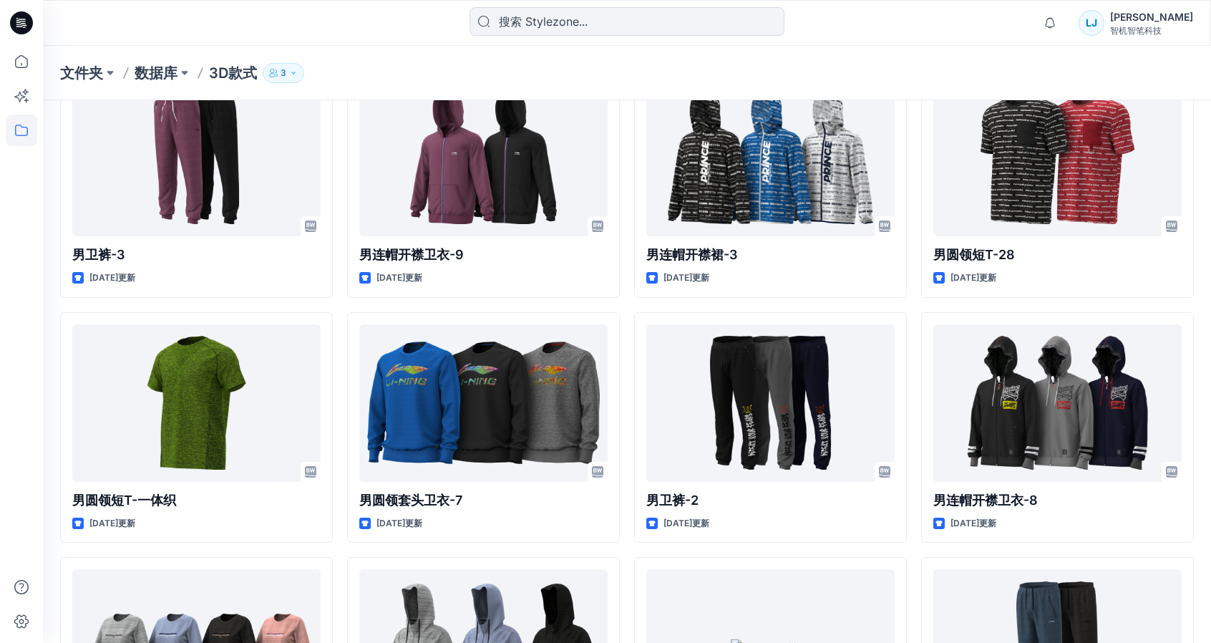
scroll to position [2791, 0]
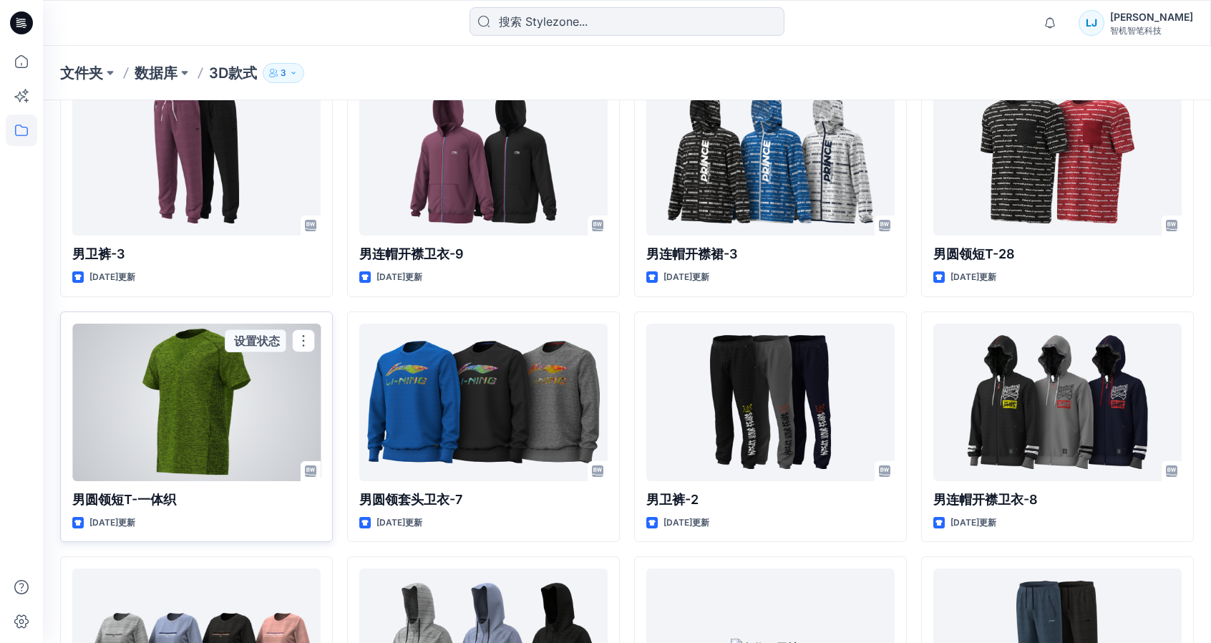
click at [190, 389] on div at bounding box center [196, 401] width 248 height 157
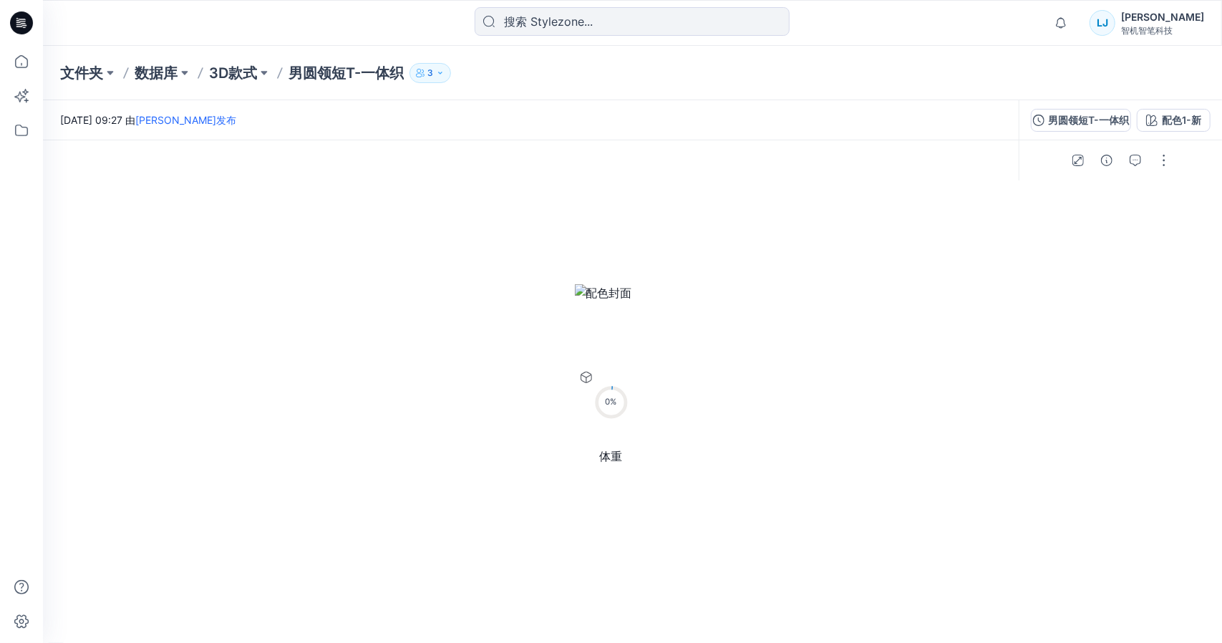
drag, startPoint x: 680, startPoint y: 354, endPoint x: 676, endPoint y: 376, distance: 21.8
click at [676, 376] on img at bounding box center [632, 391] width 373 height 502
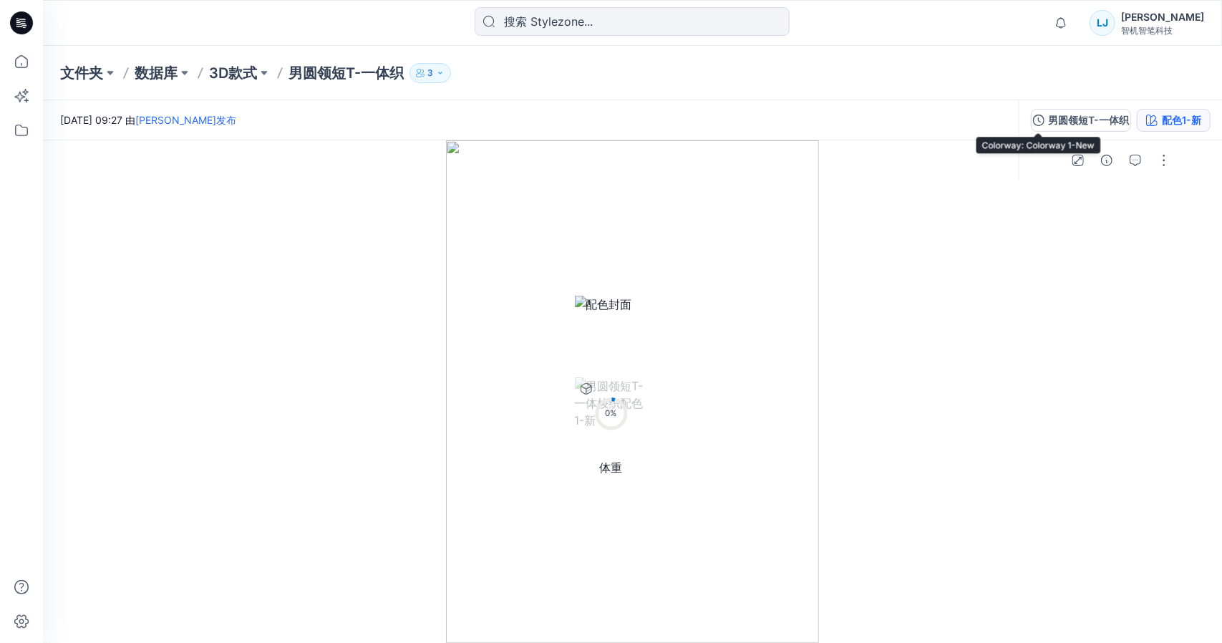
click at [1137, 128] on button "配色1-新" at bounding box center [1174, 120] width 74 height 23
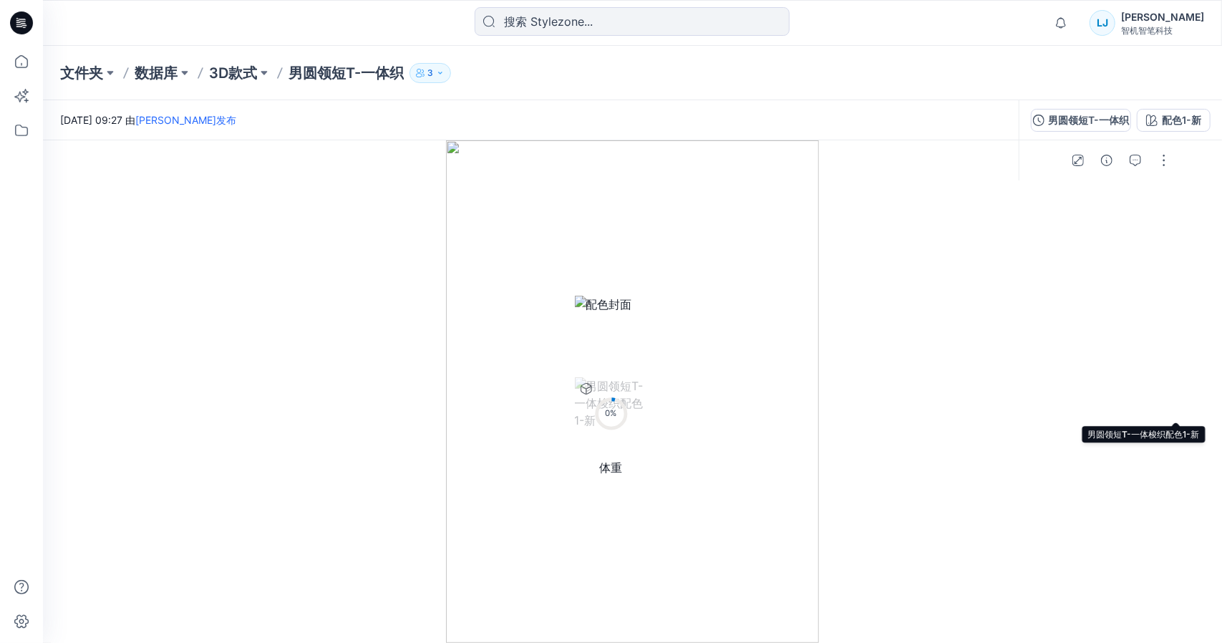
click at [617, 408] on font "%" at bounding box center [613, 413] width 6 height 10
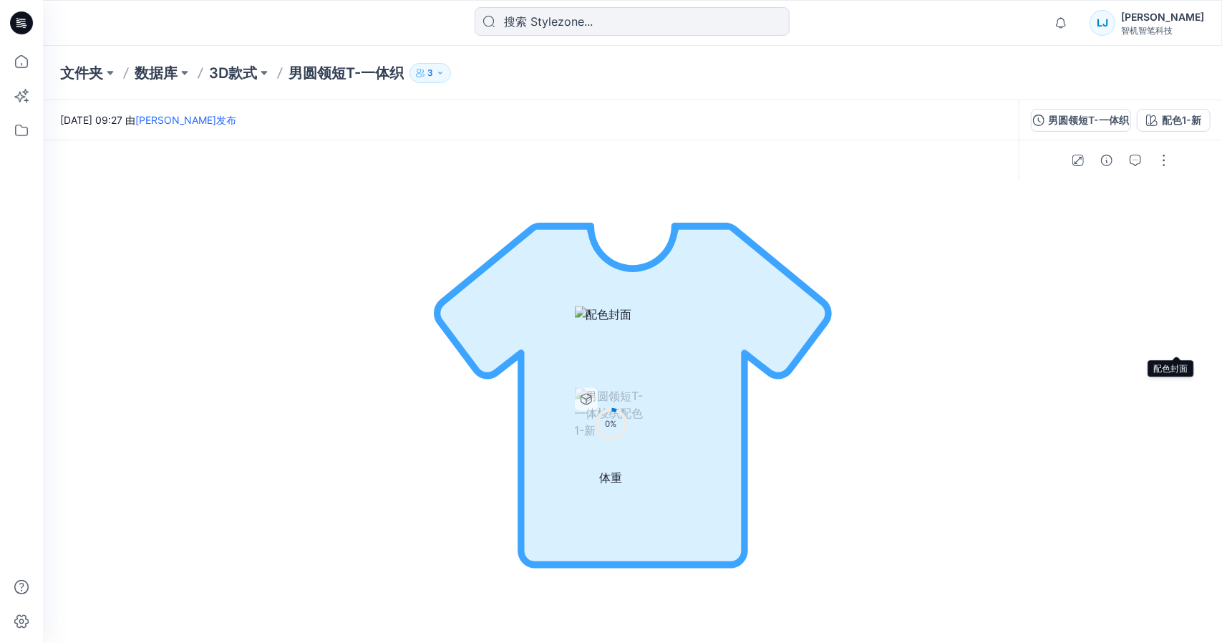
click at [648, 323] on div at bounding box center [611, 342] width 73 height 73
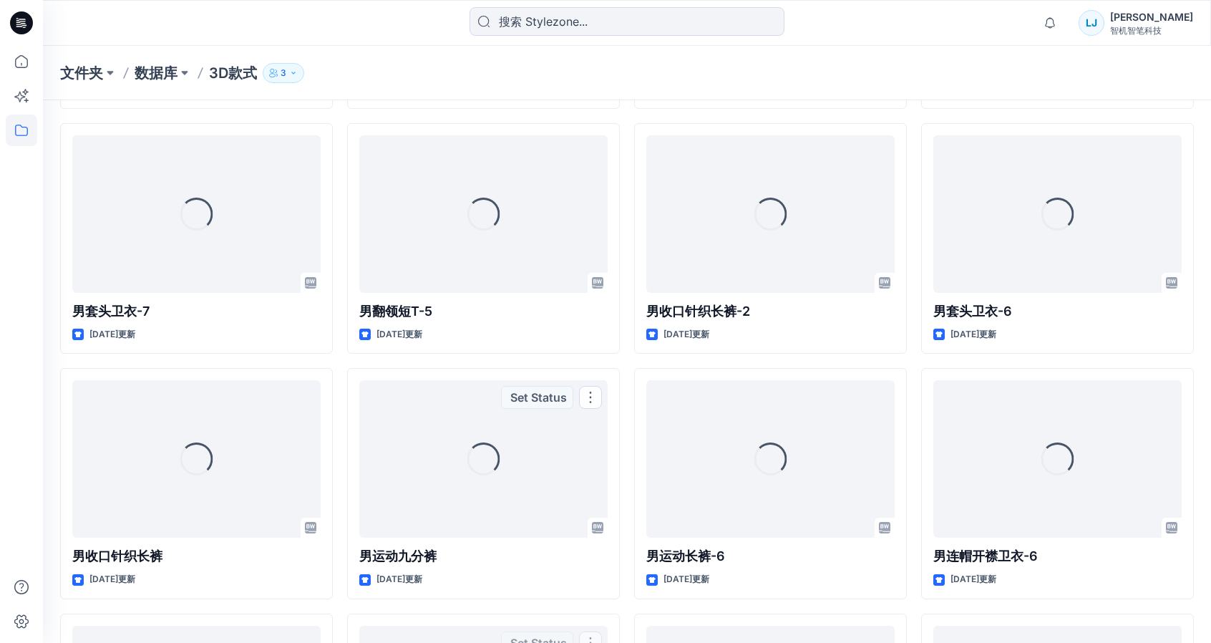
scroll to position [12785, 0]
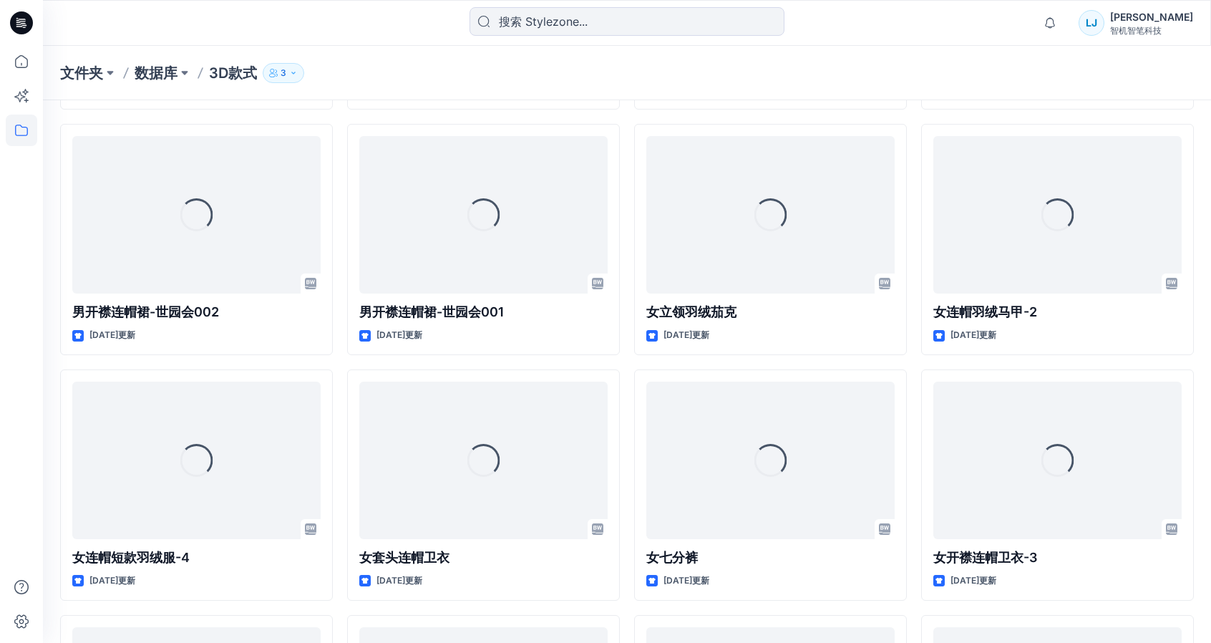
click at [148, 74] on font "数据库" at bounding box center [156, 72] width 43 height 17
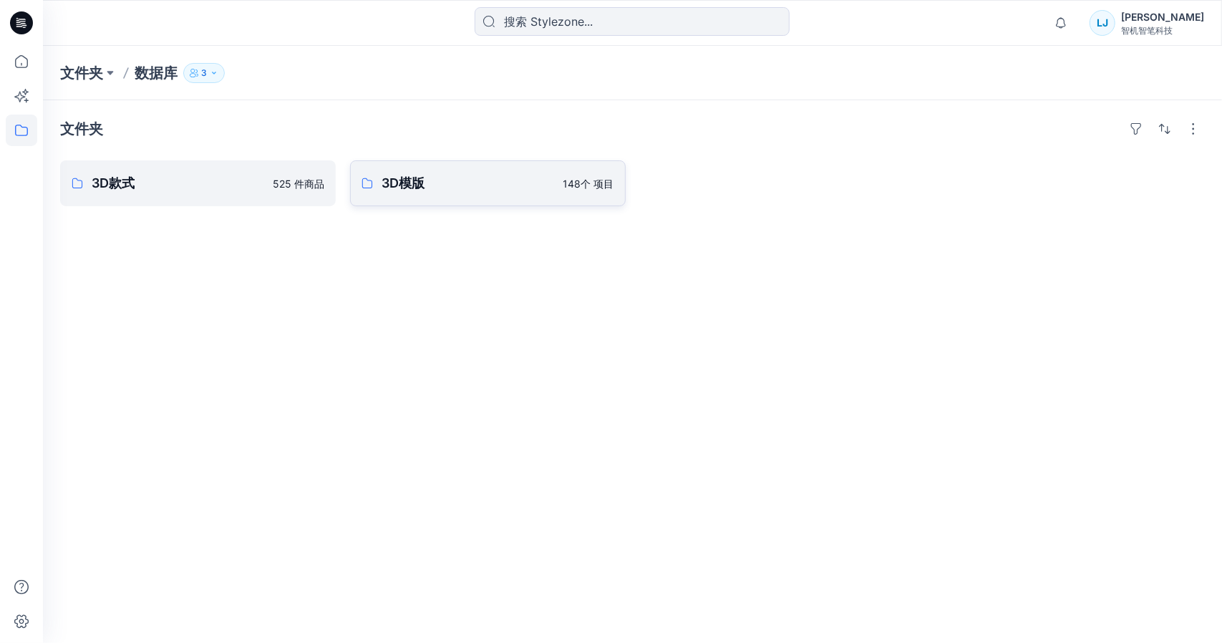
click at [411, 185] on font "3D模版" at bounding box center [402, 182] width 43 height 15
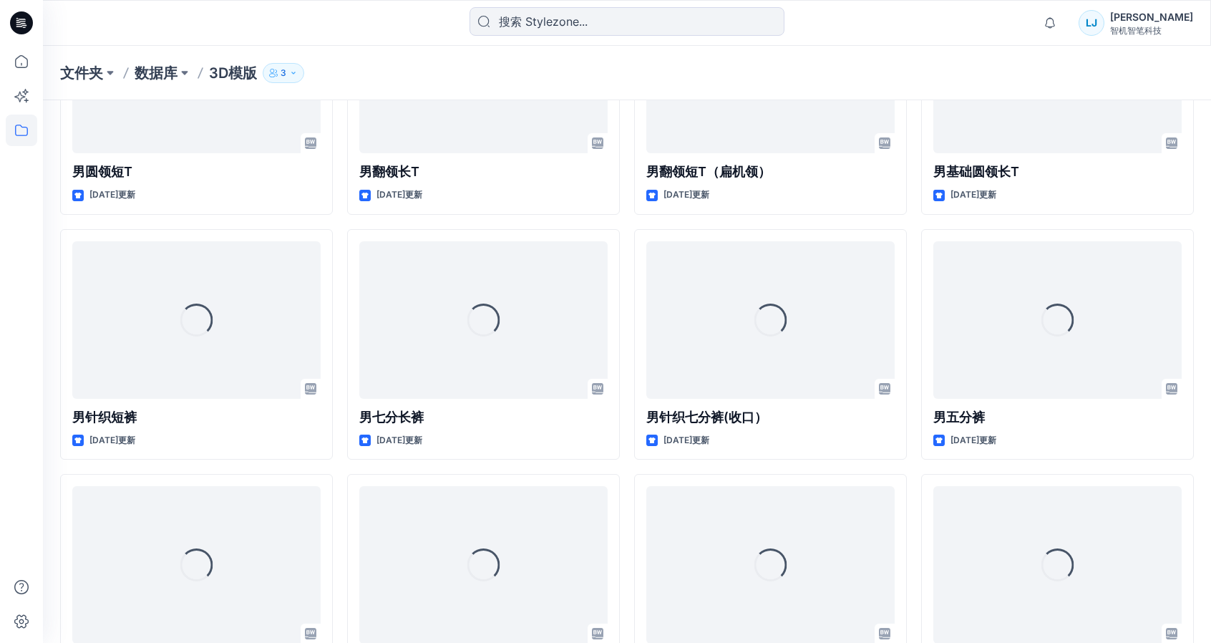
scroll to position [7055, 0]
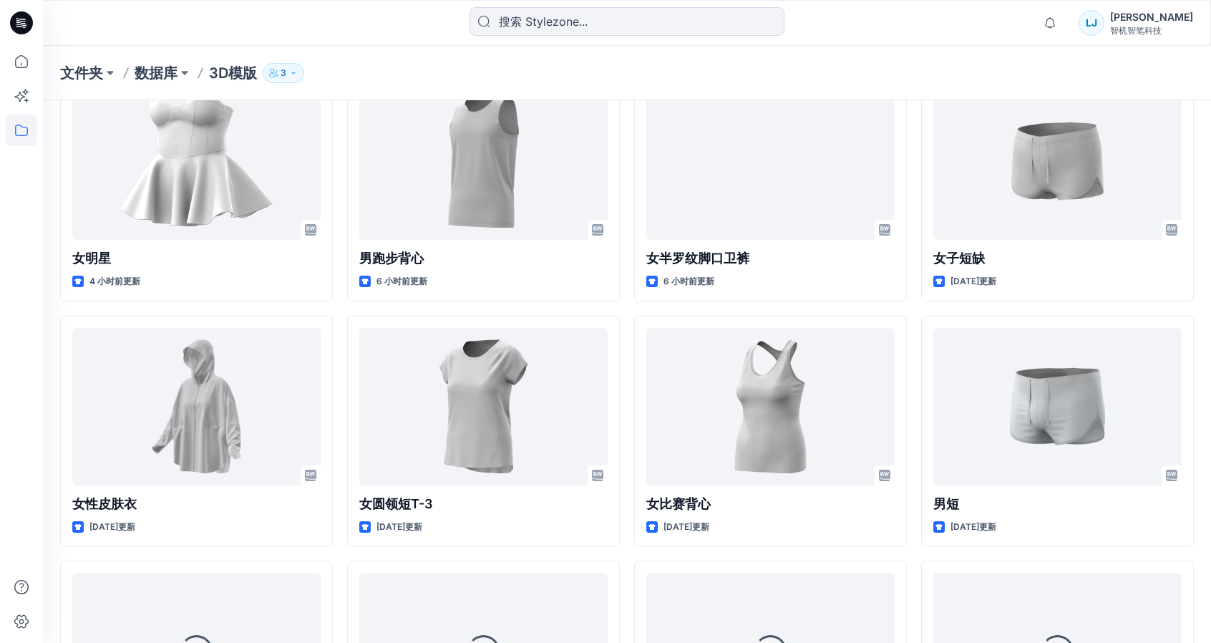
scroll to position [0, 0]
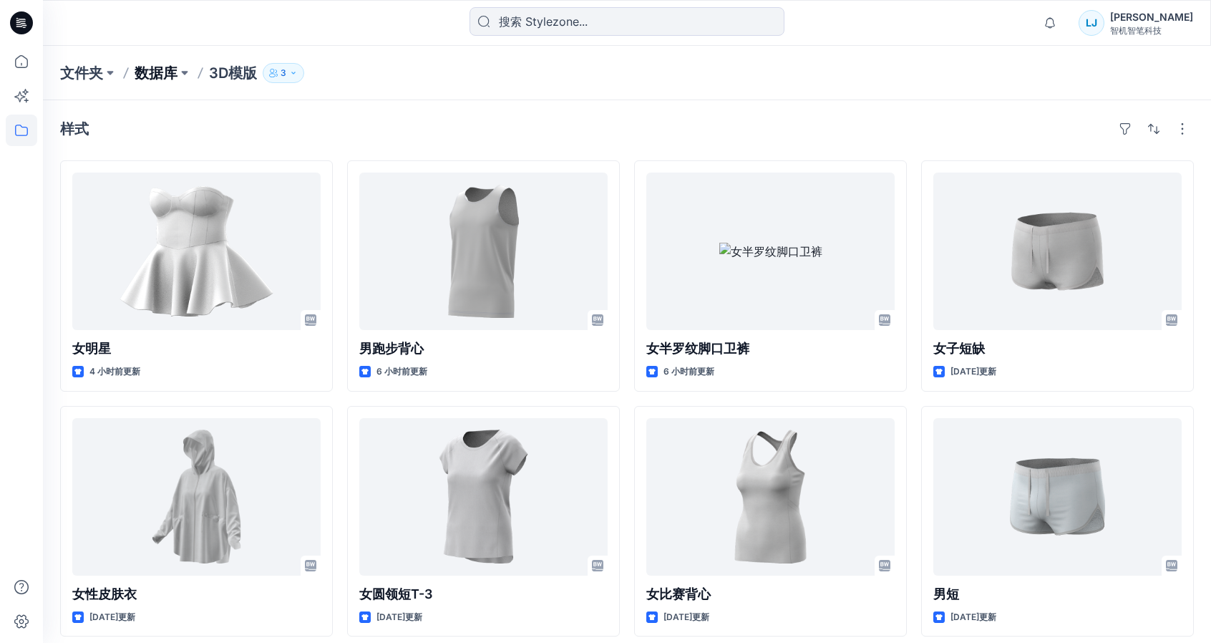
click at [162, 72] on font "数据库" at bounding box center [156, 72] width 43 height 17
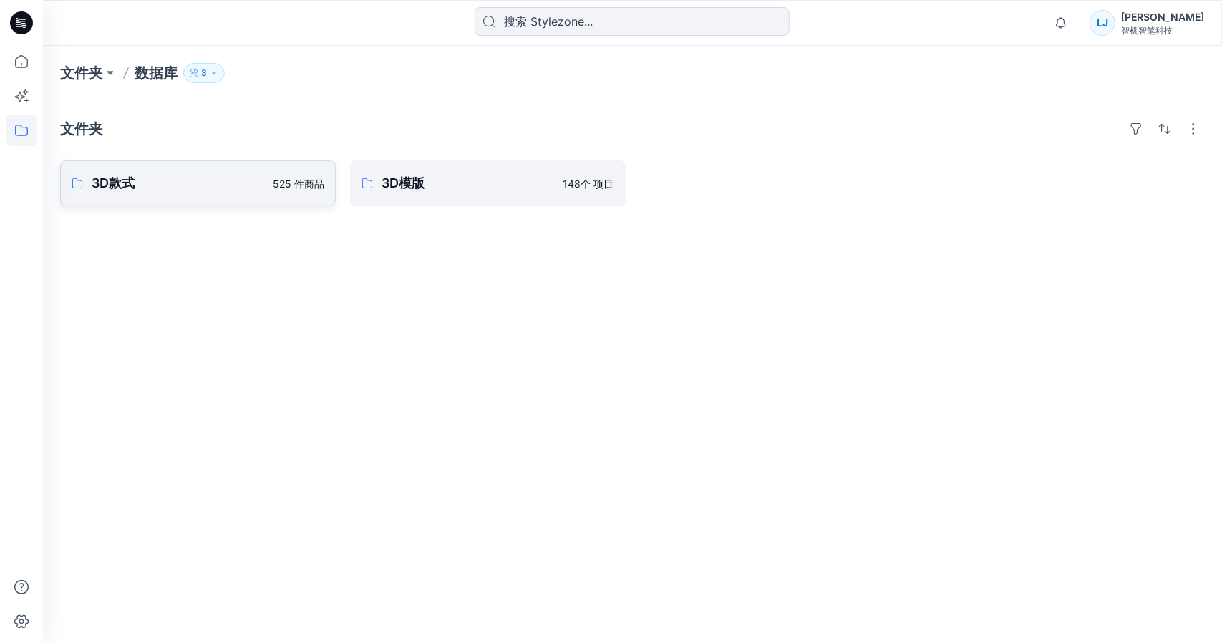
click at [207, 168] on link "3D款式 525 件商品" at bounding box center [198, 183] width 276 height 46
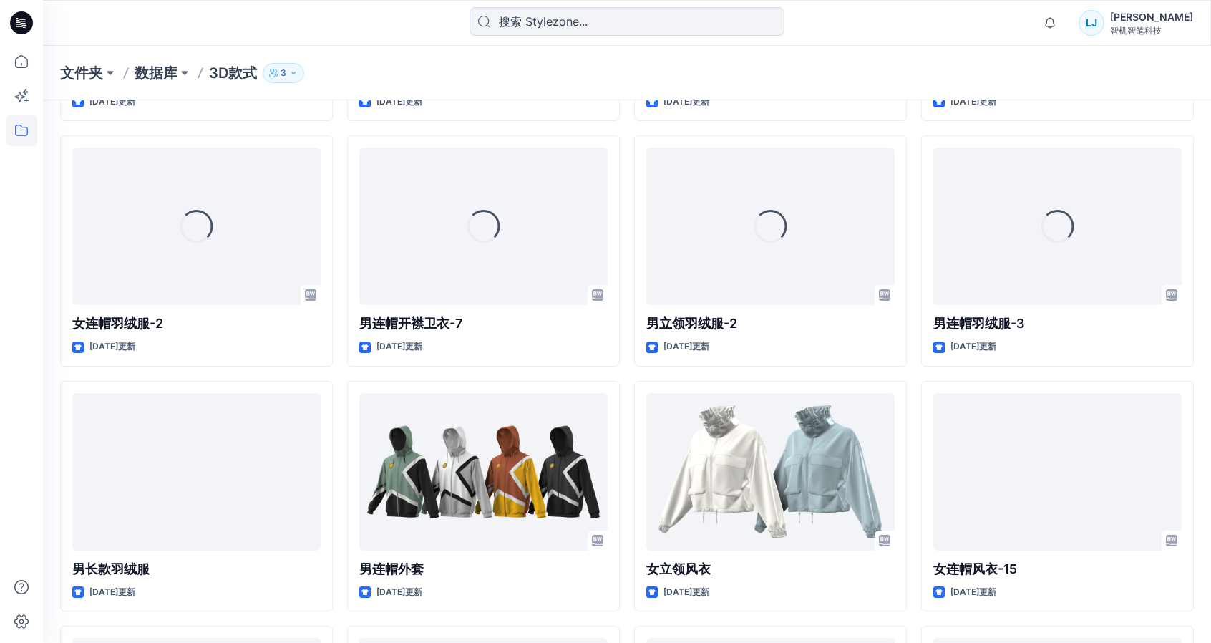
scroll to position [9582, 0]
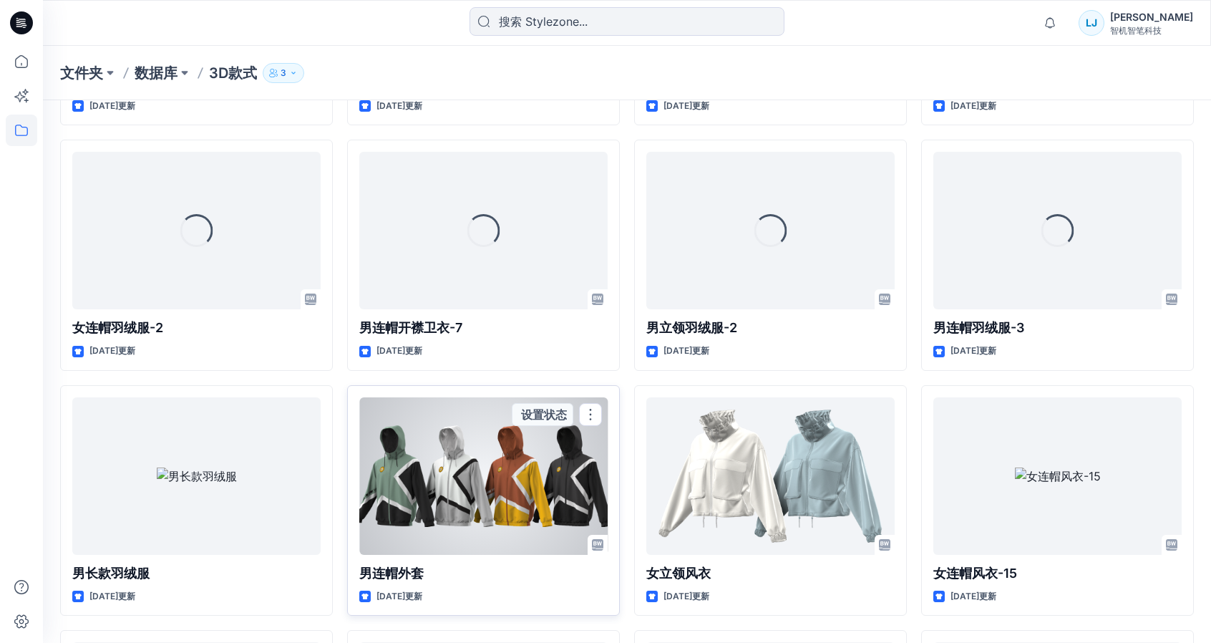
click at [494, 457] on div at bounding box center [483, 475] width 248 height 157
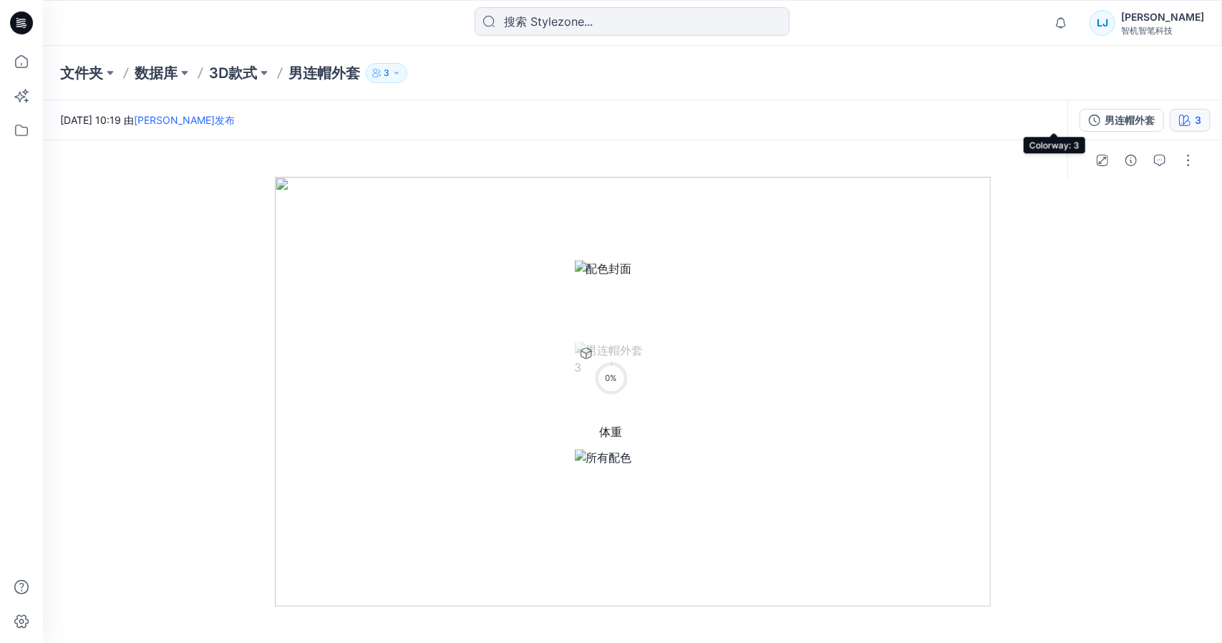
click at [1169, 116] on button "3" at bounding box center [1189, 120] width 41 height 23
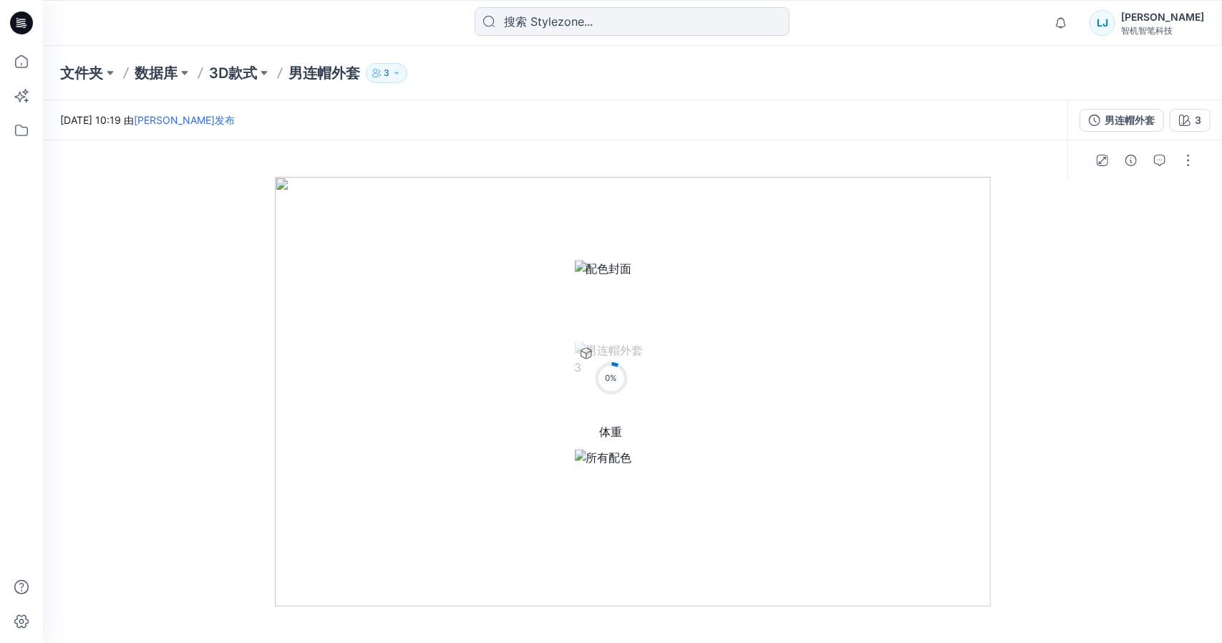
click at [217, 406] on div at bounding box center [632, 428] width 1179 height 502
click at [230, 67] on font "3D款式" at bounding box center [233, 72] width 48 height 17
